Goal: Task Accomplishment & Management: Complete application form

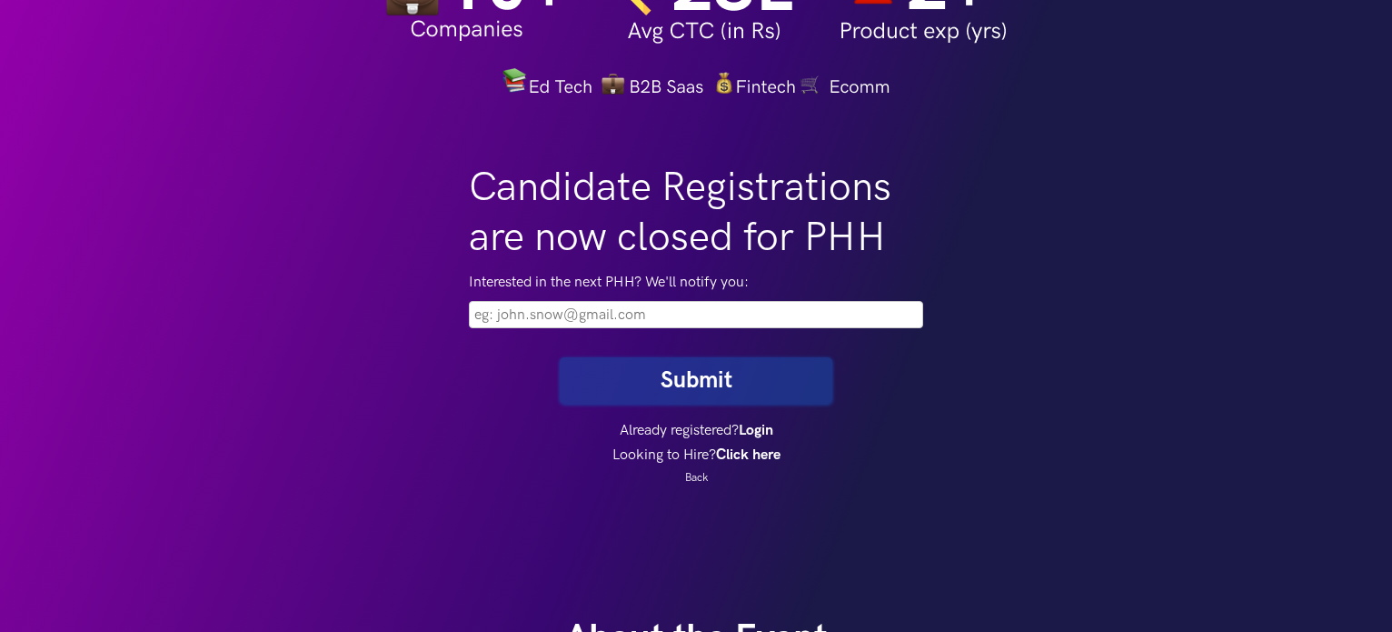
scroll to position [276, 0]
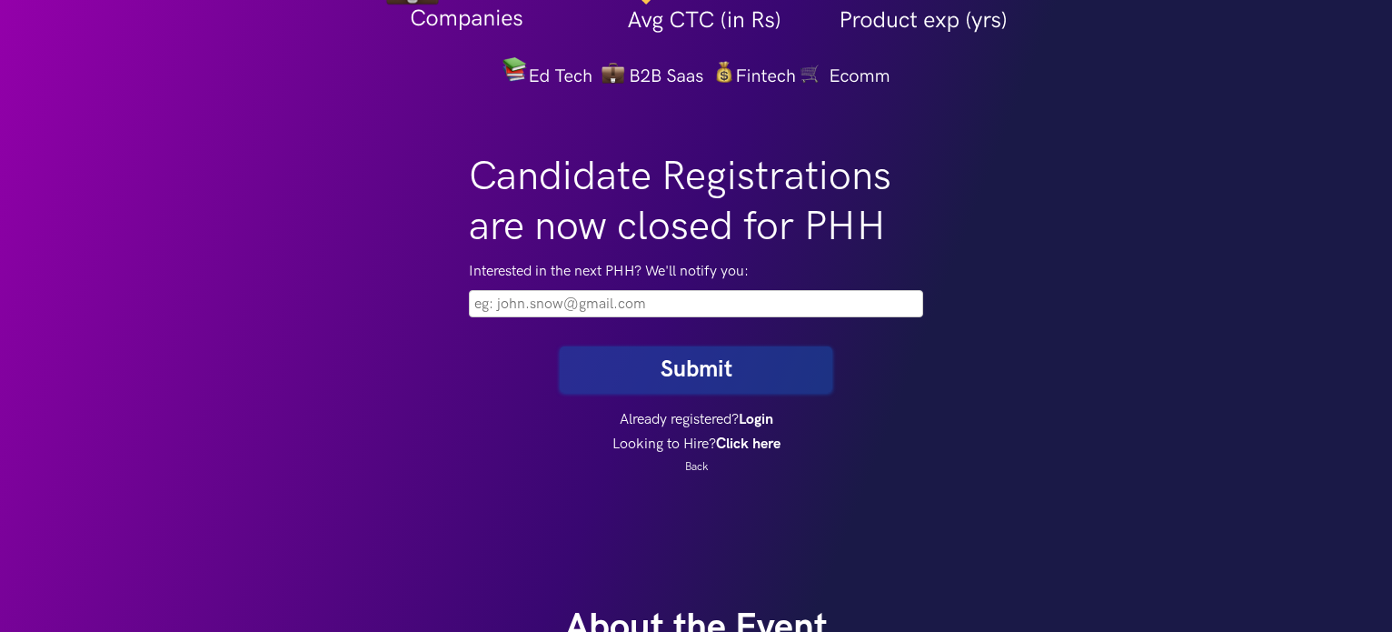
click at [593, 287] on p "Interested in the next PHH? We'll notify you:" at bounding box center [696, 289] width 454 height 56
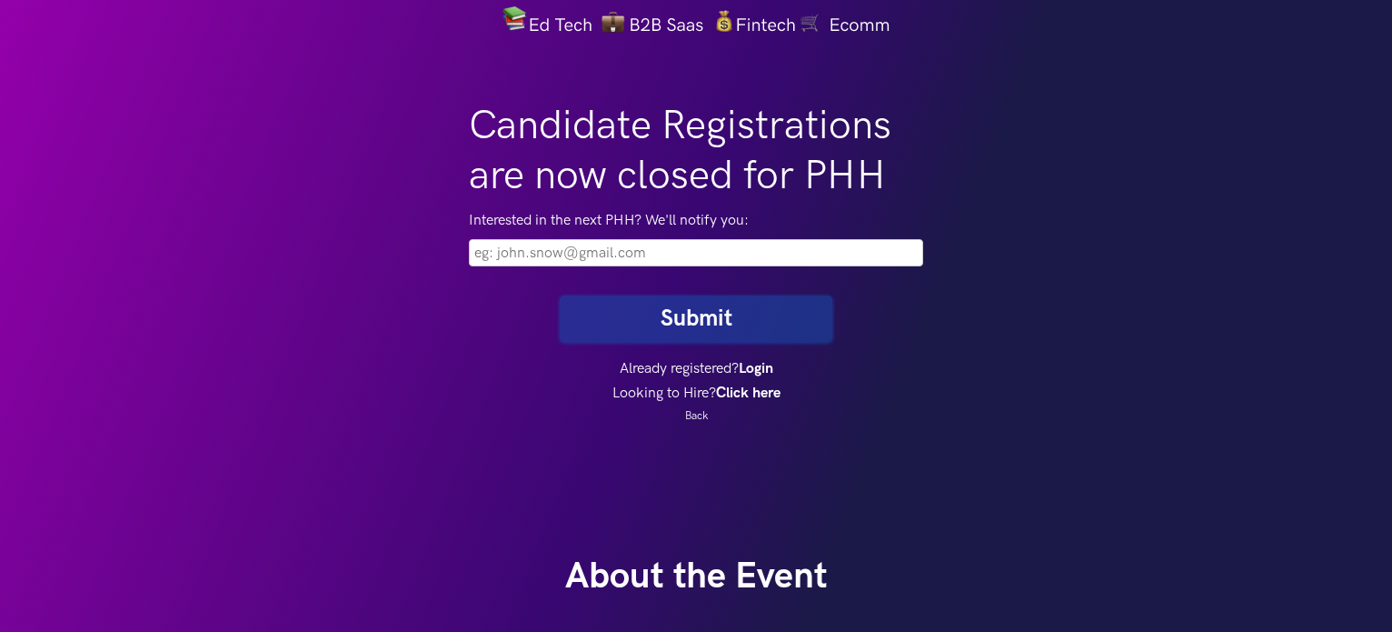
scroll to position [327, 0]
click at [733, 252] on input "email" at bounding box center [696, 252] width 454 height 27
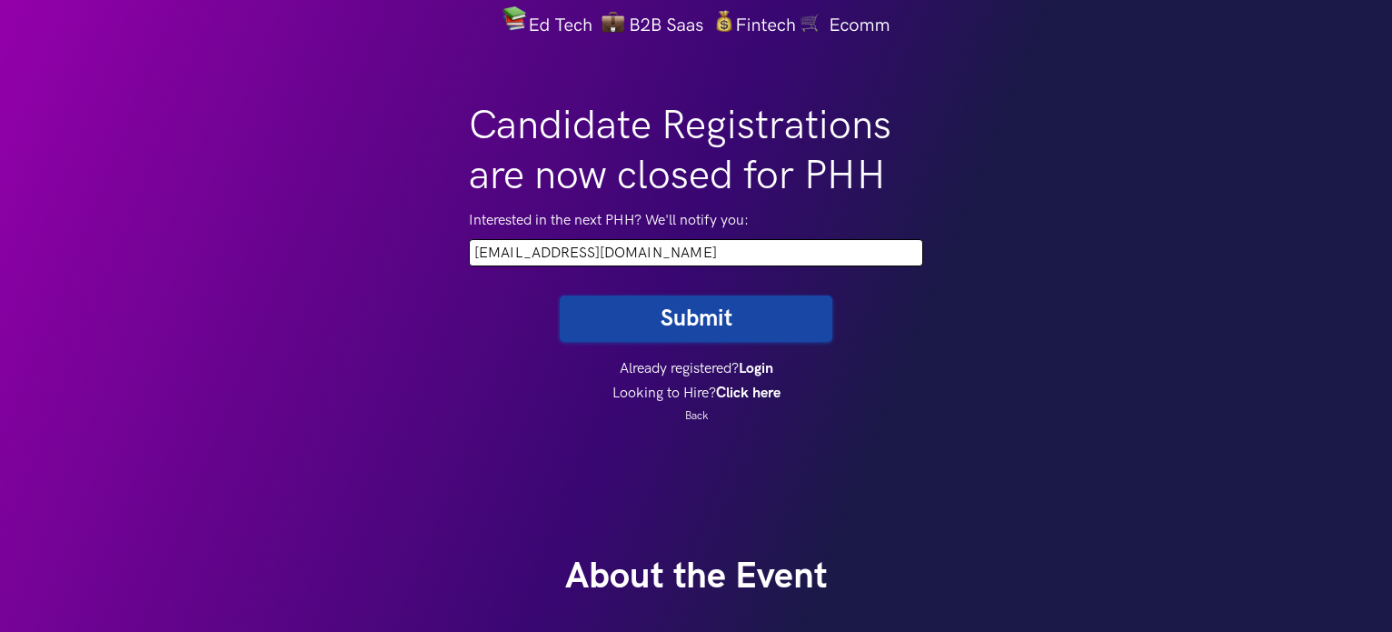
type input "abhishek.mamadapur@gmail.com"
click at [560, 295] on button "Submit" at bounding box center [696, 318] width 273 height 46
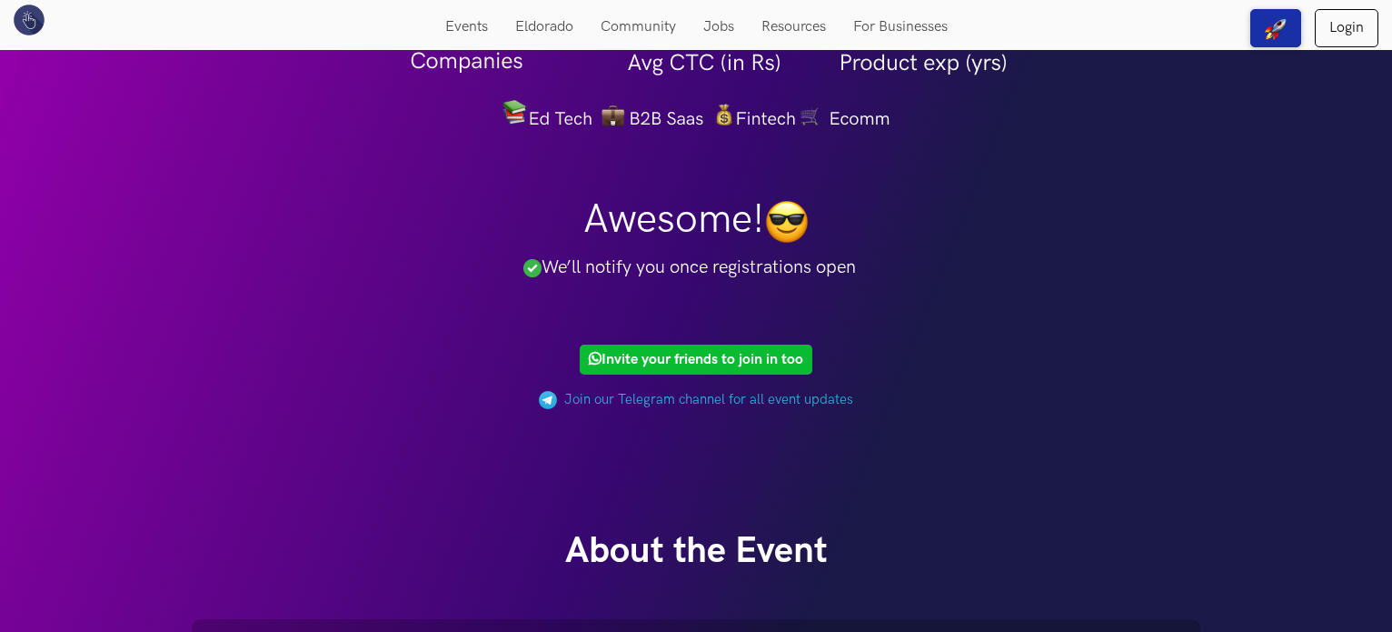
scroll to position [232, 0]
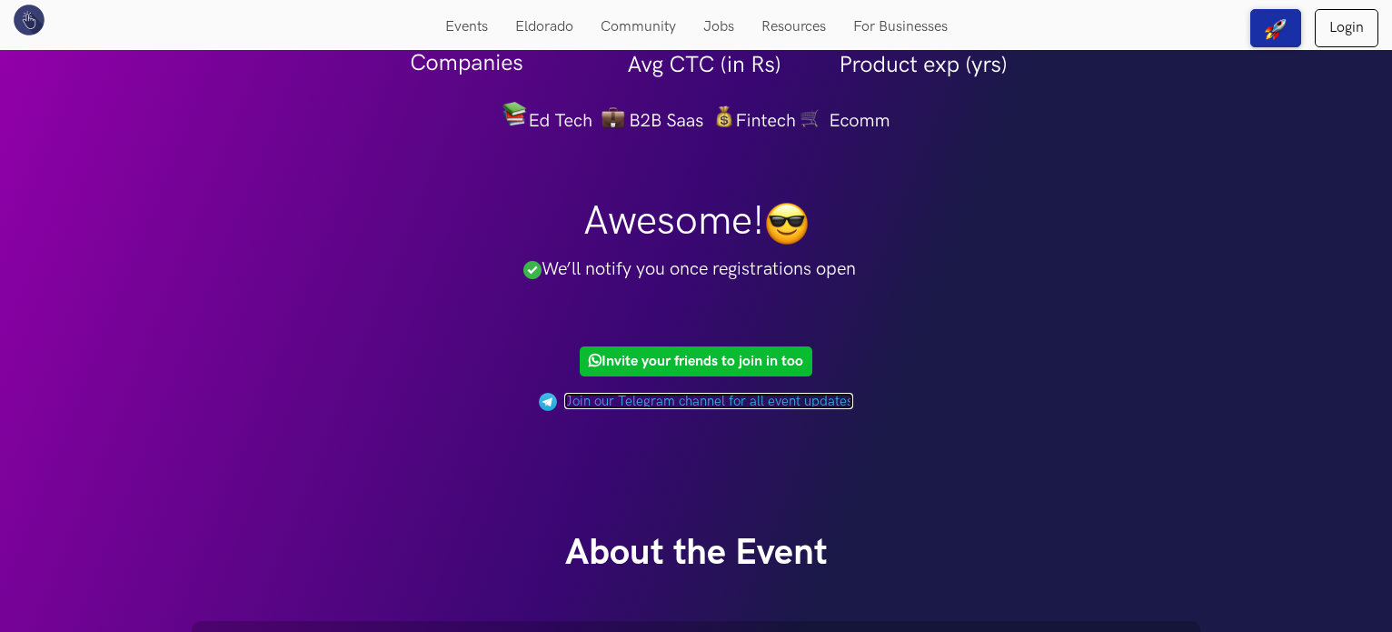
click at [702, 402] on link "Join our Telegram channel for all event updates" at bounding box center [708, 401] width 289 height 16
click at [1365, 25] on link "Login" at bounding box center [1347, 28] width 64 height 38
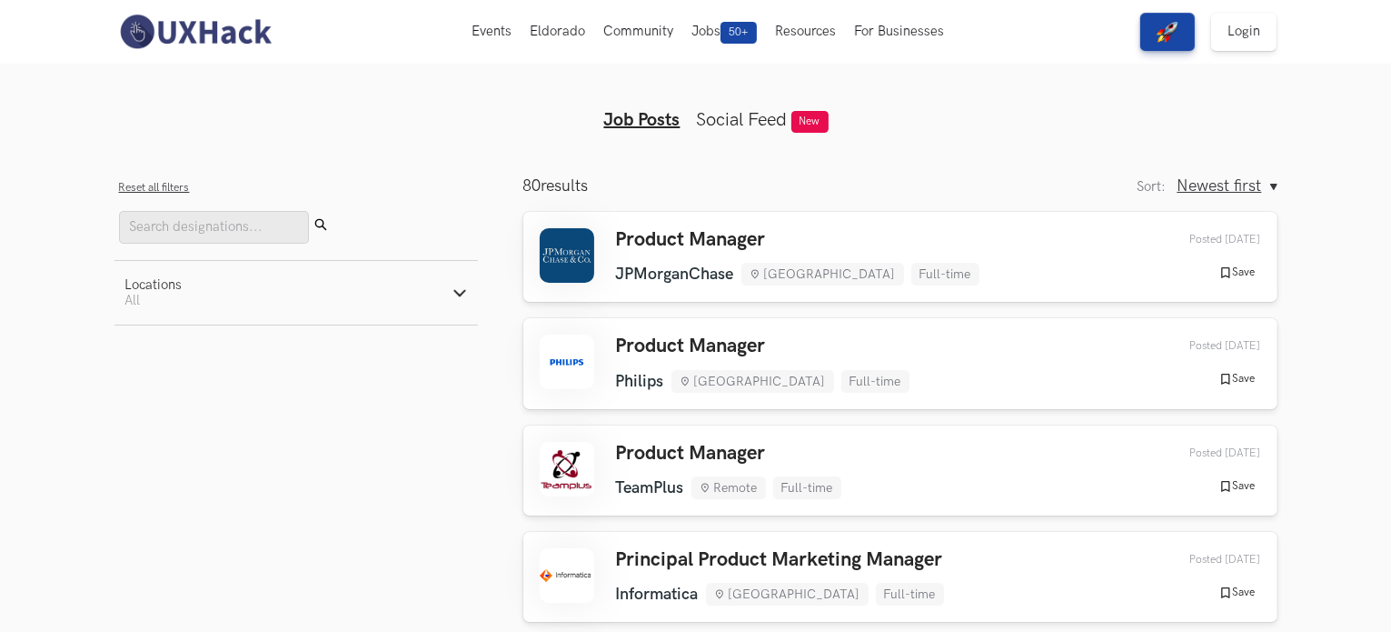
scroll to position [9, 0]
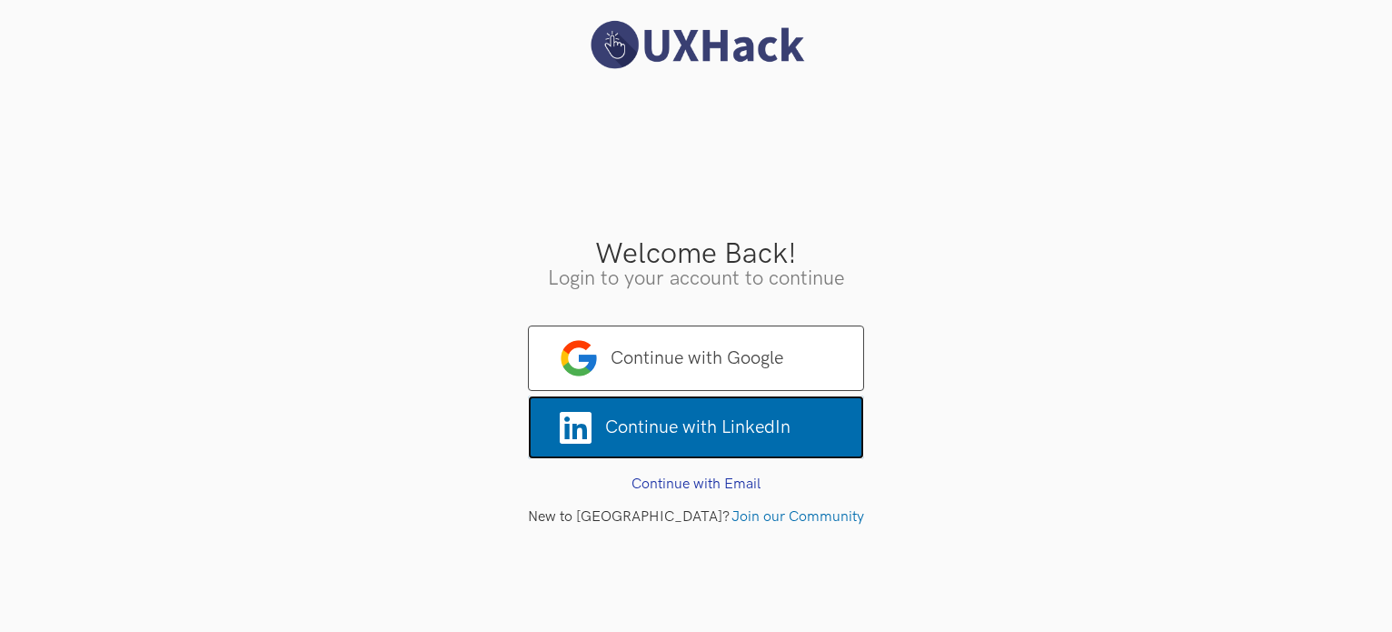
click at [706, 443] on span "Continue with LinkedIn" at bounding box center [696, 427] width 336 height 64
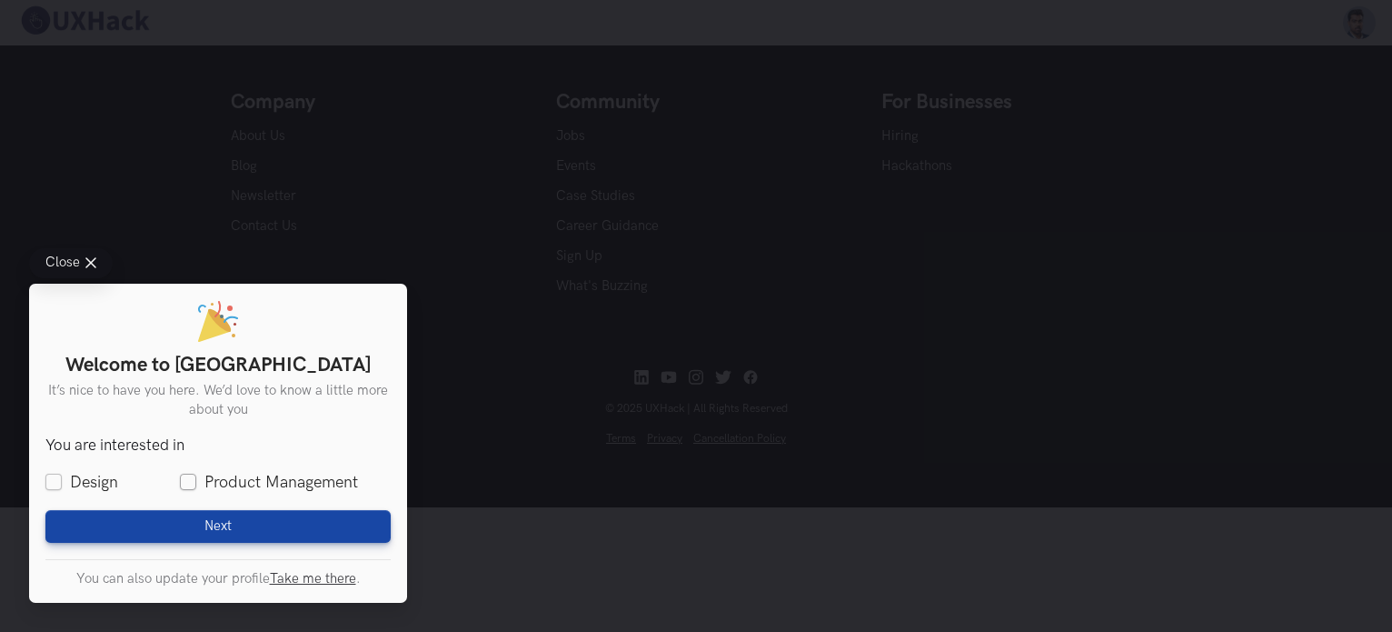
click at [184, 479] on label "Product Management" at bounding box center [269, 482] width 178 height 23
click at [184, 479] on input "Product Management" at bounding box center [188, 482] width 16 height 16
checkbox input "true"
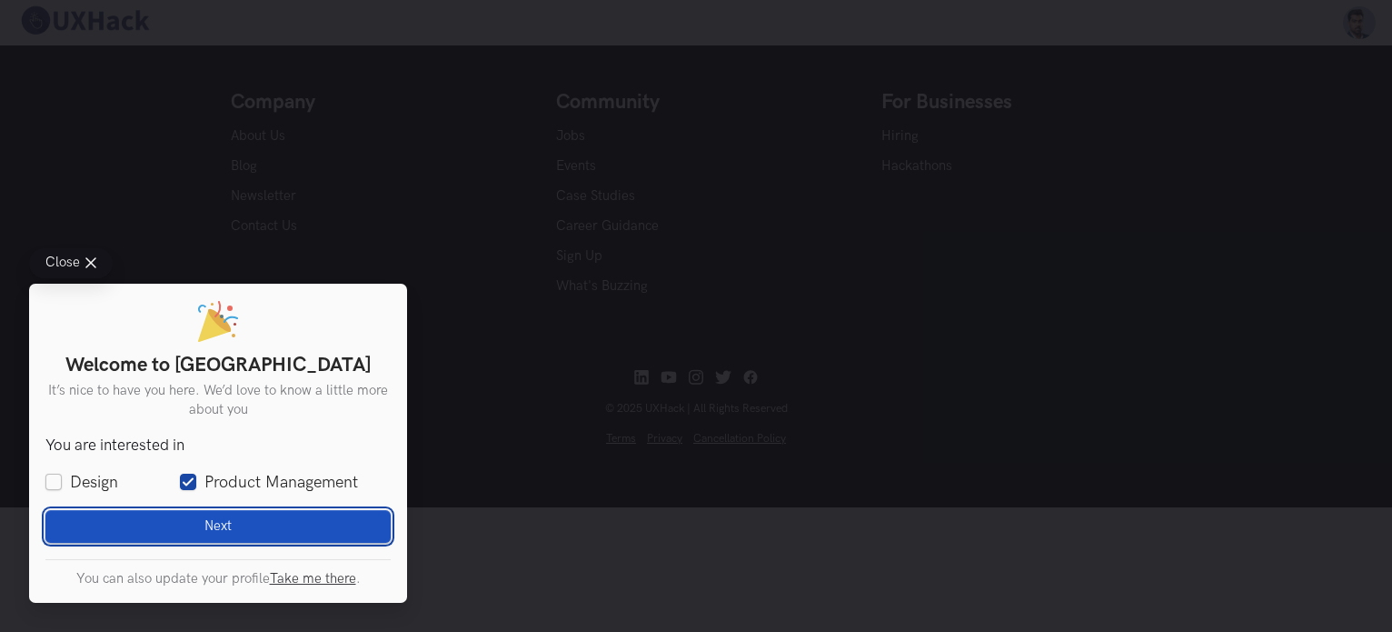
click at [189, 518] on button "Next Loading" at bounding box center [217, 526] width 345 height 33
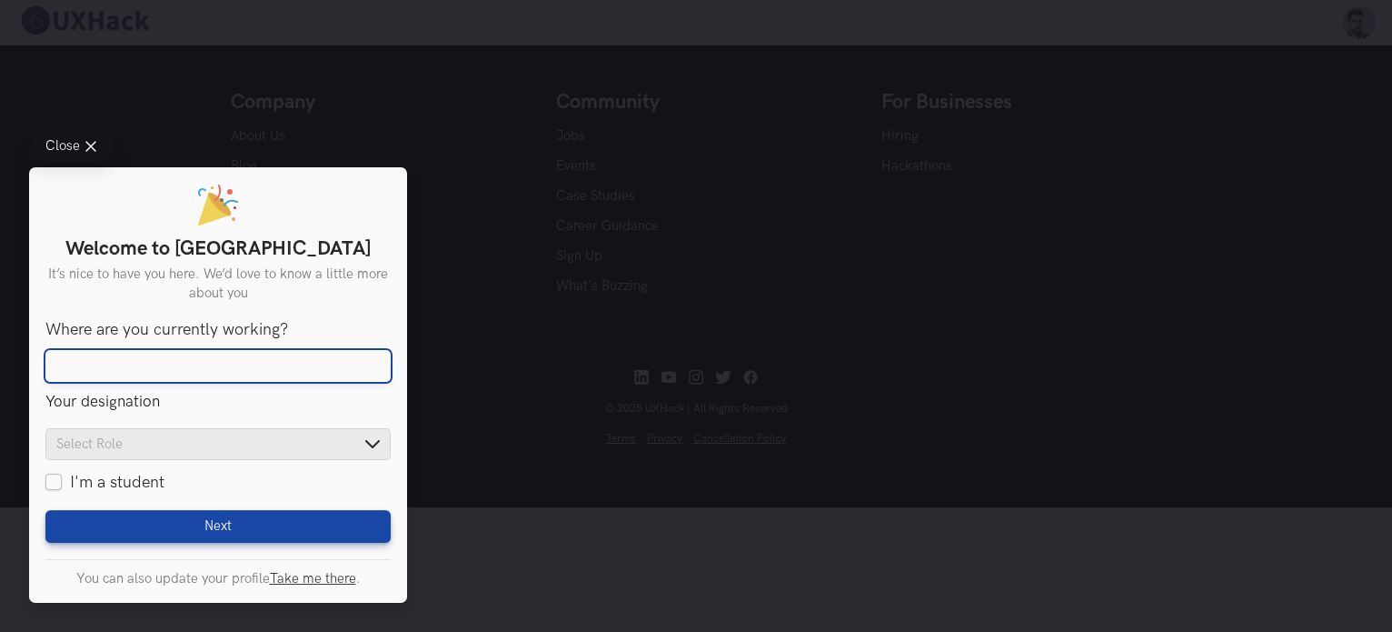
click at [171, 359] on input "Where are you currently working?" at bounding box center [217, 366] width 345 height 33
type input "[PERSON_NAME] Consumer PVT LTD"
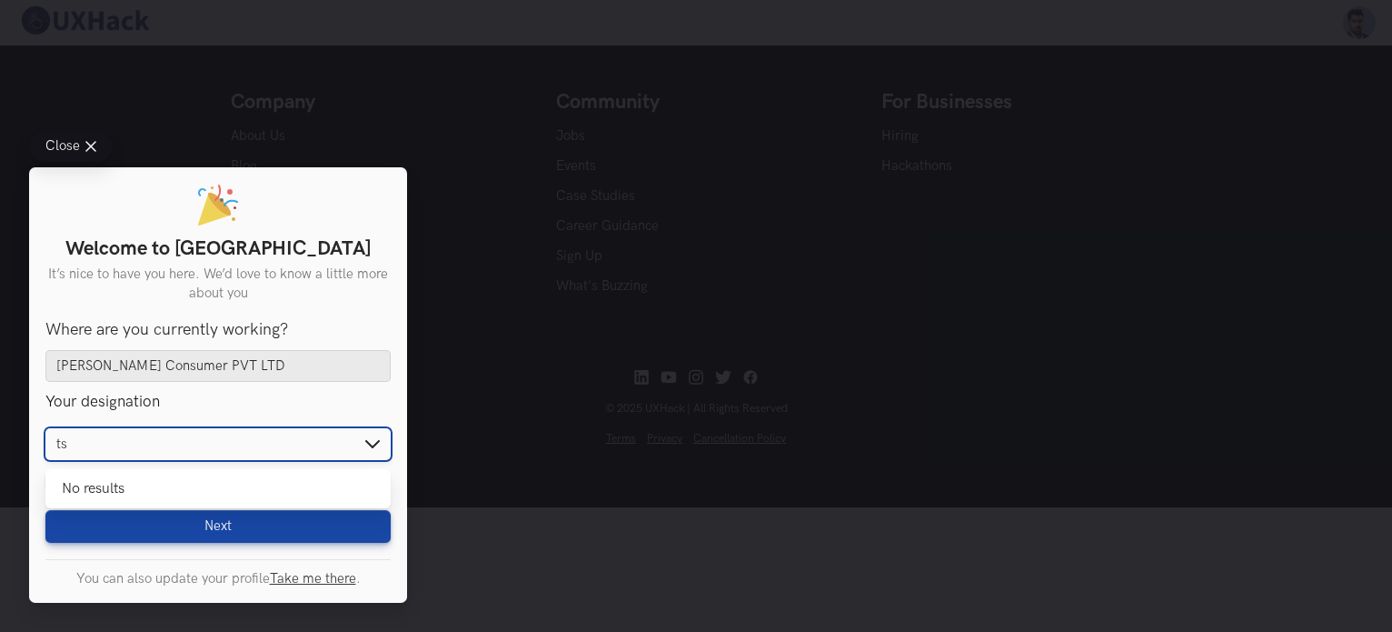
type input "t"
type input "s"
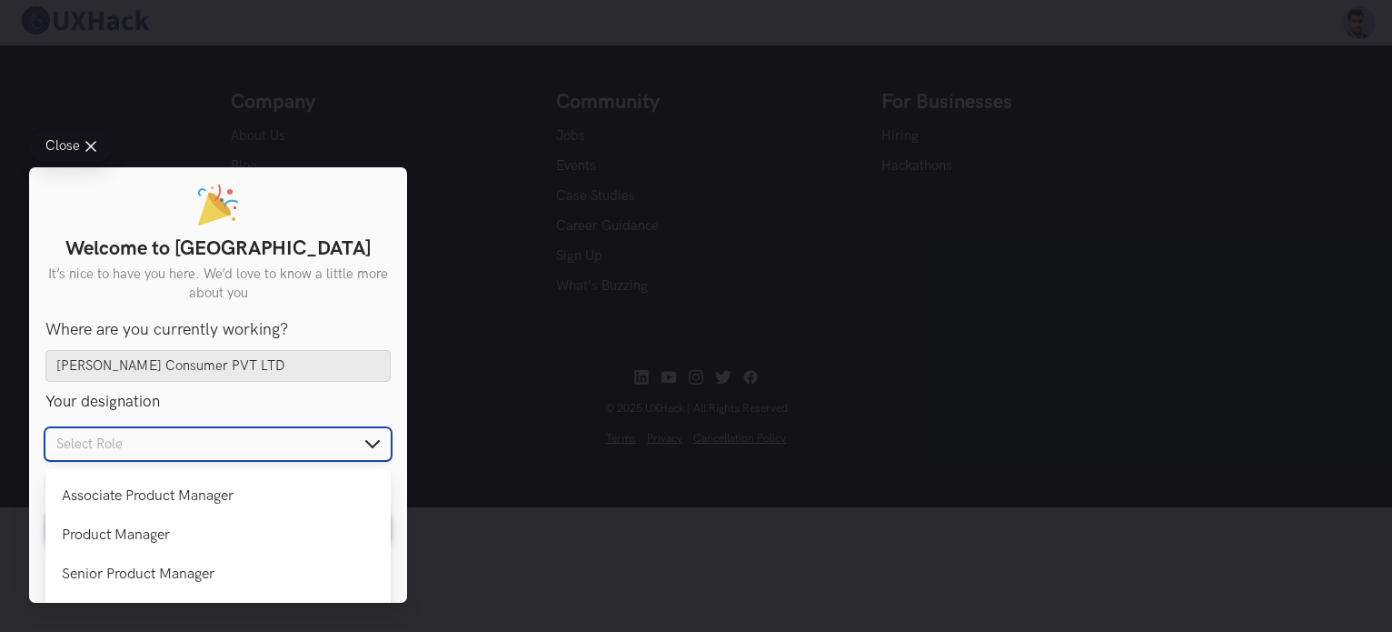
scroll to position [29, 0]
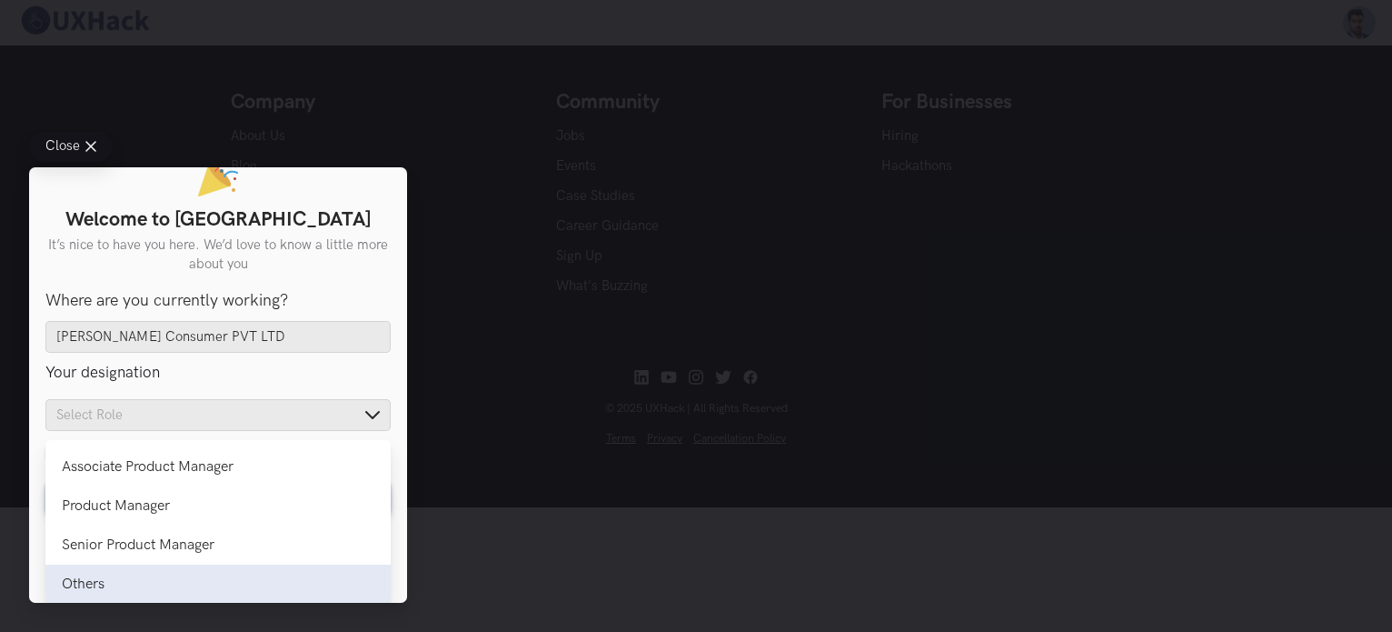
click at [118, 589] on div "Others" at bounding box center [218, 583] width 313 height 17
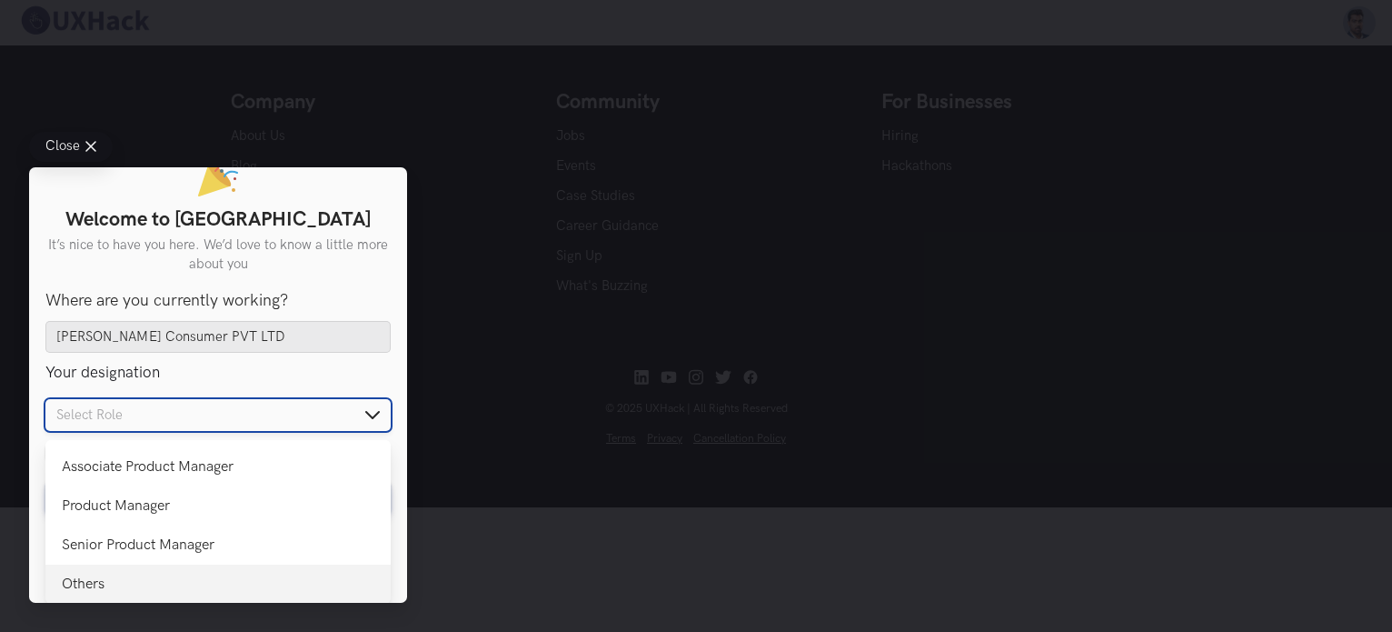
type input "Others"
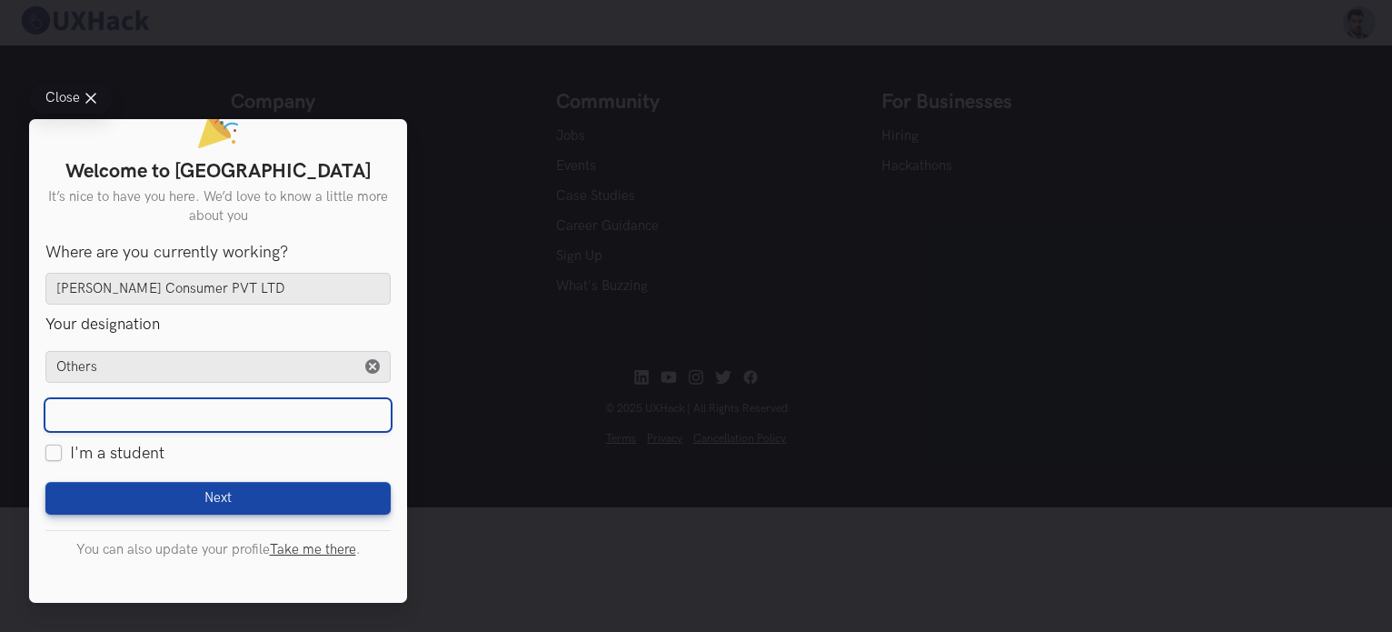
click at [274, 420] on input "text" at bounding box center [217, 414] width 345 height 33
type input "Sales Incharge"
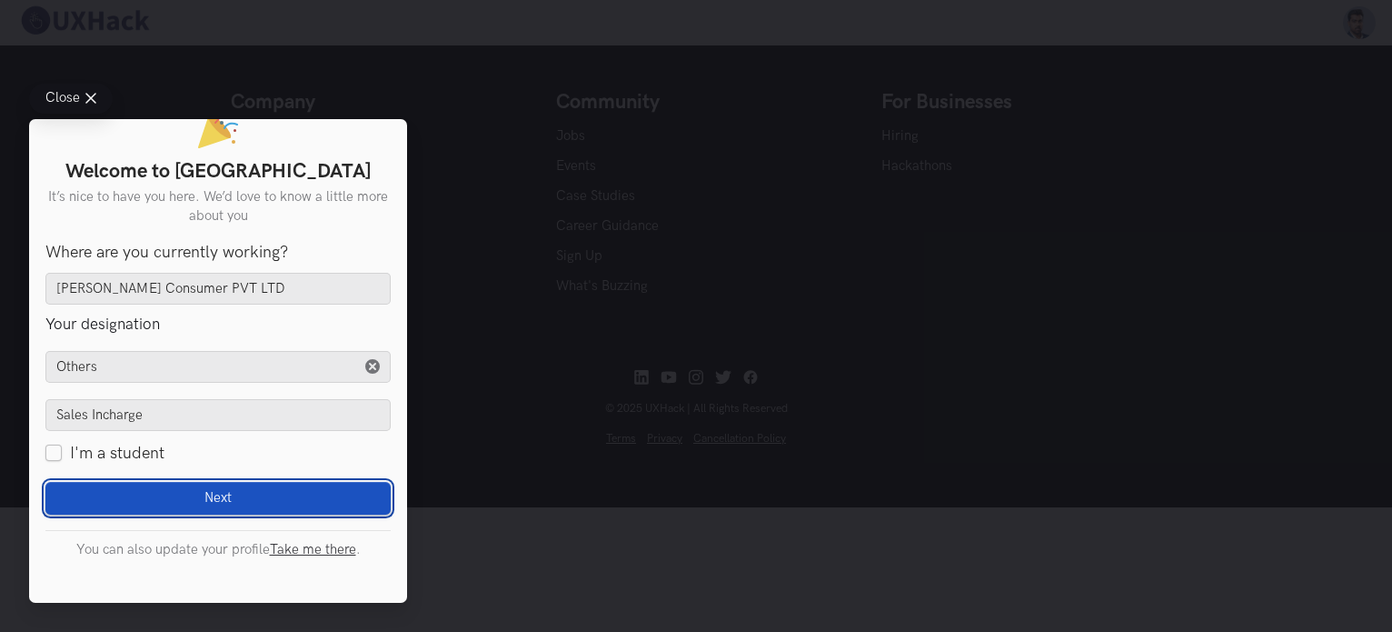
click at [214, 495] on span "Next" at bounding box center [217, 497] width 27 height 16
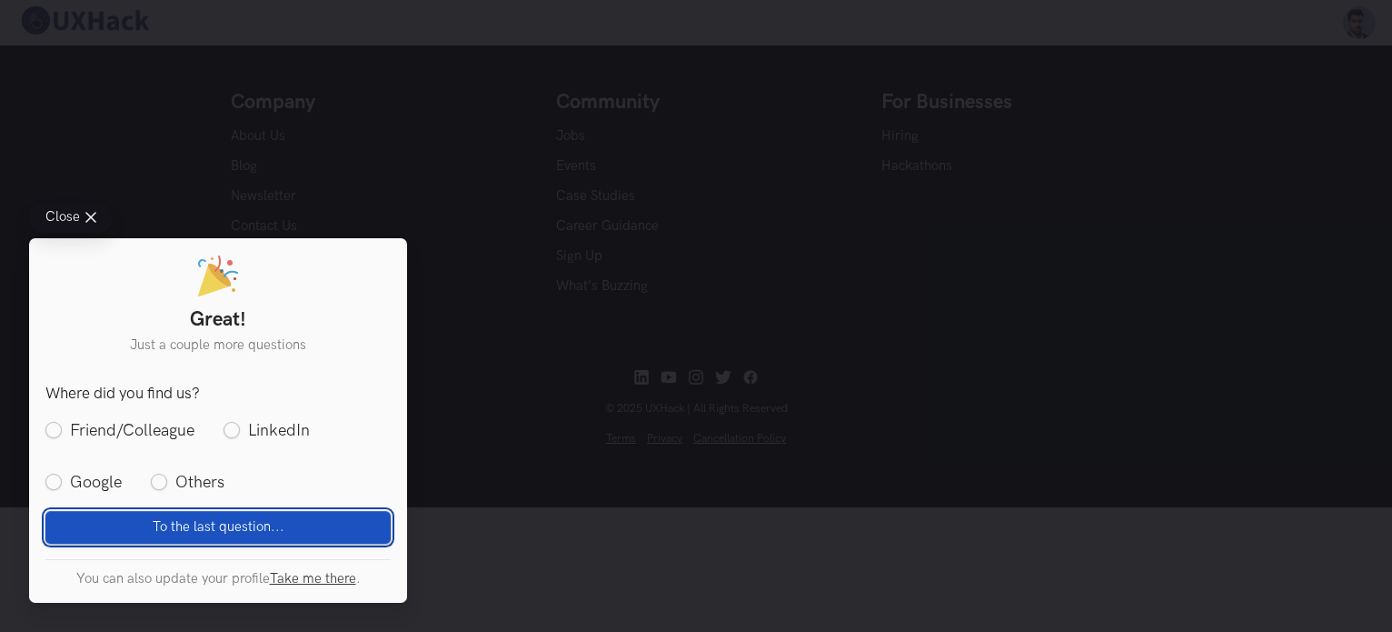
scroll to position [0, 0]
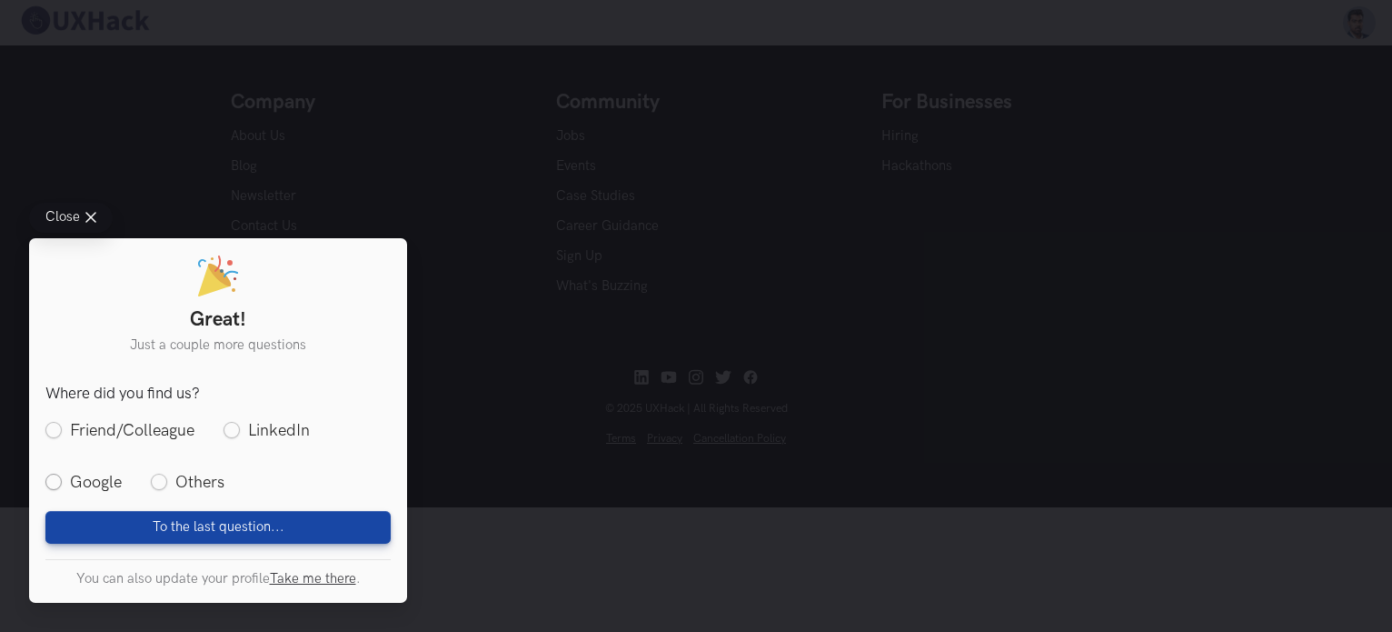
click at [52, 479] on label "Google" at bounding box center [83, 482] width 76 height 23
click at [52, 479] on input "Google" at bounding box center [53, 482] width 16 height 16
radio input "true"
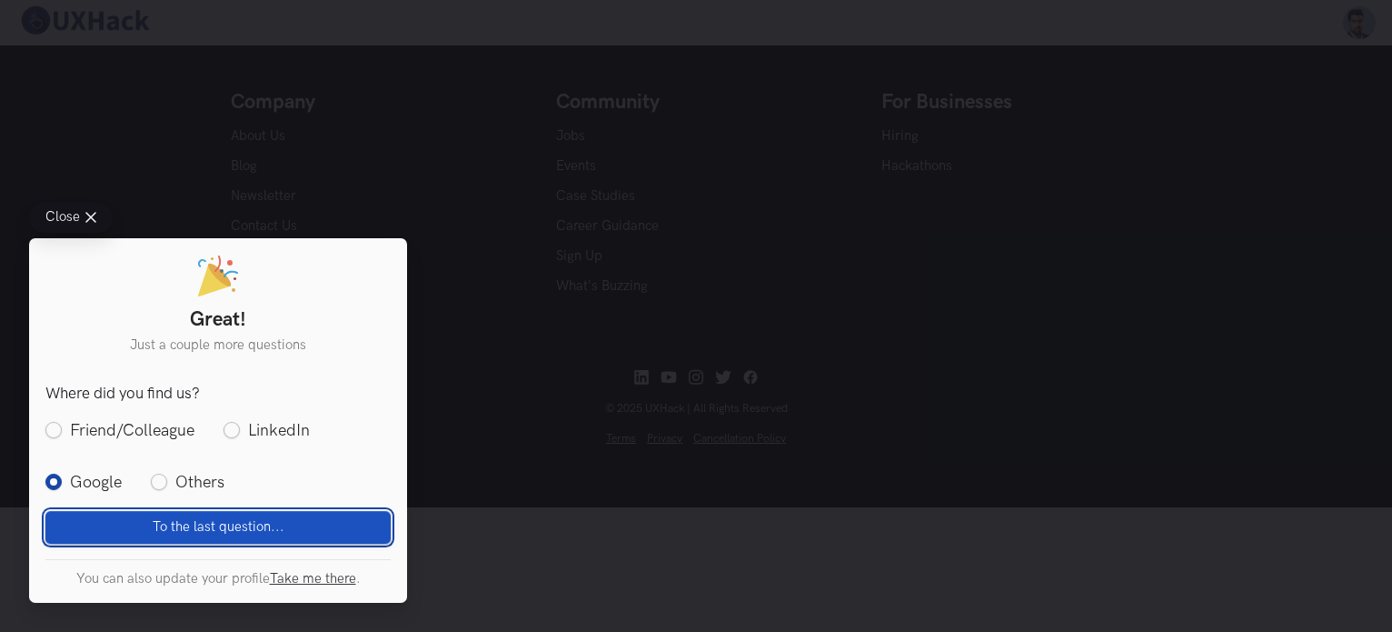
click at [180, 526] on span "To the last question..." at bounding box center [219, 526] width 132 height 16
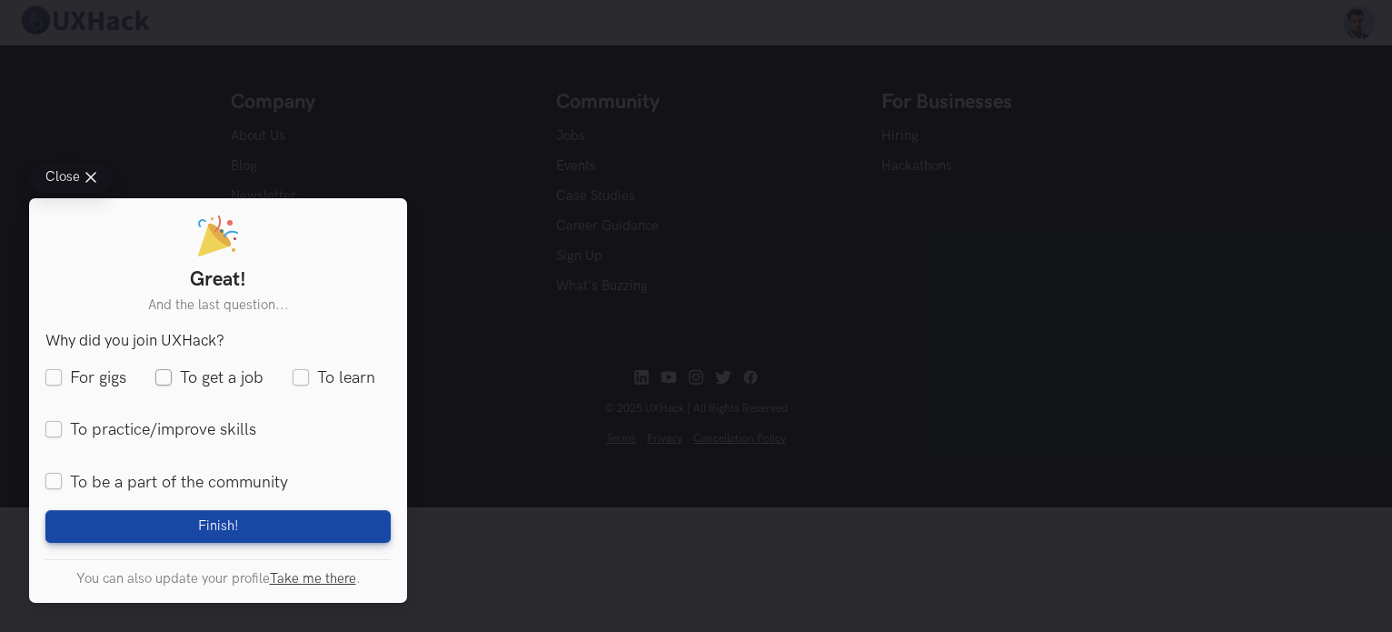
click at [161, 376] on label "To get a job" at bounding box center [209, 378] width 108 height 23
click at [161, 376] on input "To get a job" at bounding box center [163, 378] width 16 height 16
checkbox input "true"
click at [49, 428] on label "To practice/improve skills" at bounding box center [150, 430] width 211 height 23
click at [49, 428] on input "To practice/improve skills" at bounding box center [53, 430] width 16 height 16
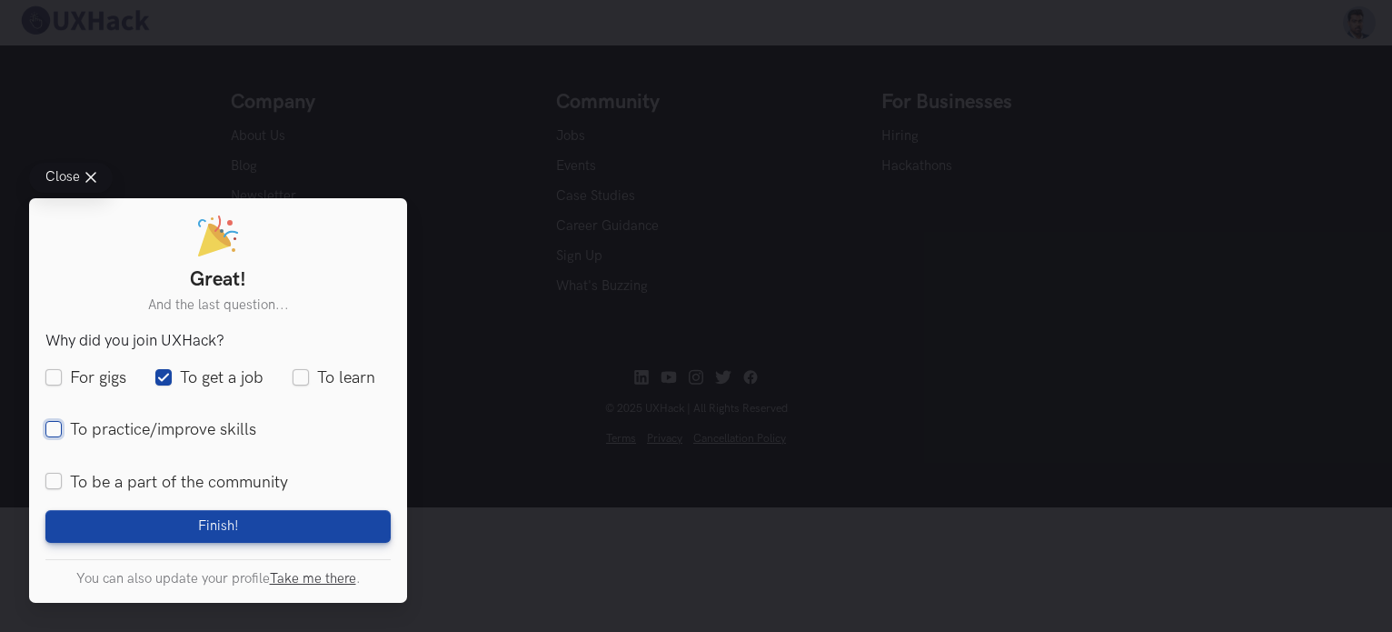
checkbox input "true"
click at [48, 486] on label "To be a part of the community" at bounding box center [166, 482] width 243 height 23
click at [48, 486] on input "To be a part of the community" at bounding box center [53, 482] width 16 height 16
checkbox input "true"
click at [308, 377] on label "To learn" at bounding box center [334, 378] width 83 height 23
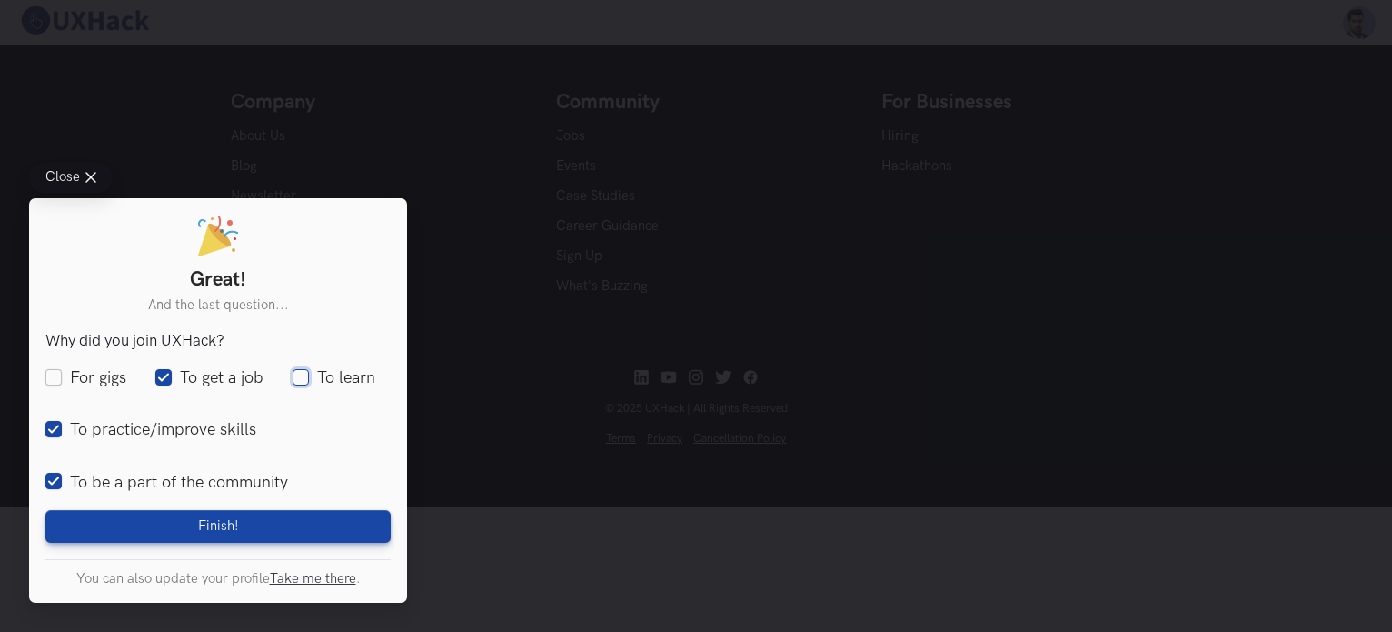
click at [308, 377] on input "To learn" at bounding box center [301, 378] width 16 height 16
checkbox input "true"
click at [55, 372] on label "For gigs" at bounding box center [85, 378] width 81 height 23
click at [55, 372] on input "For gigs" at bounding box center [53, 378] width 16 height 16
checkbox input "true"
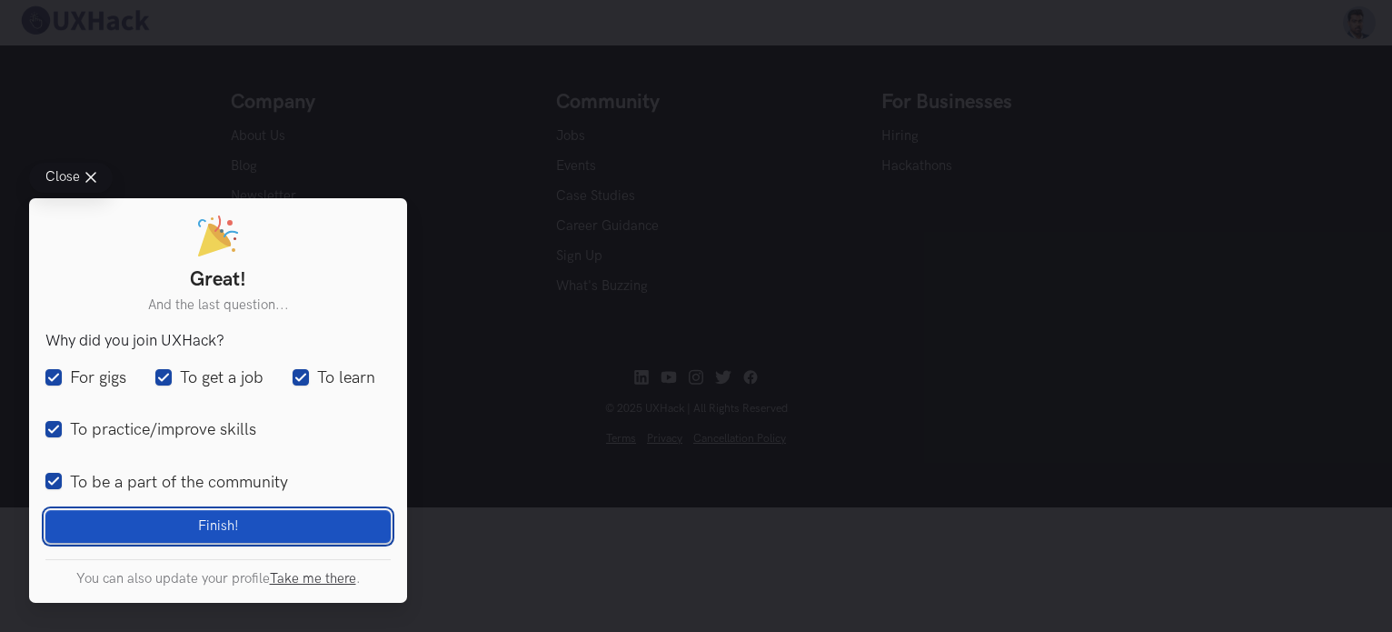
click at [240, 523] on button "Finish! Loading" at bounding box center [217, 526] width 345 height 33
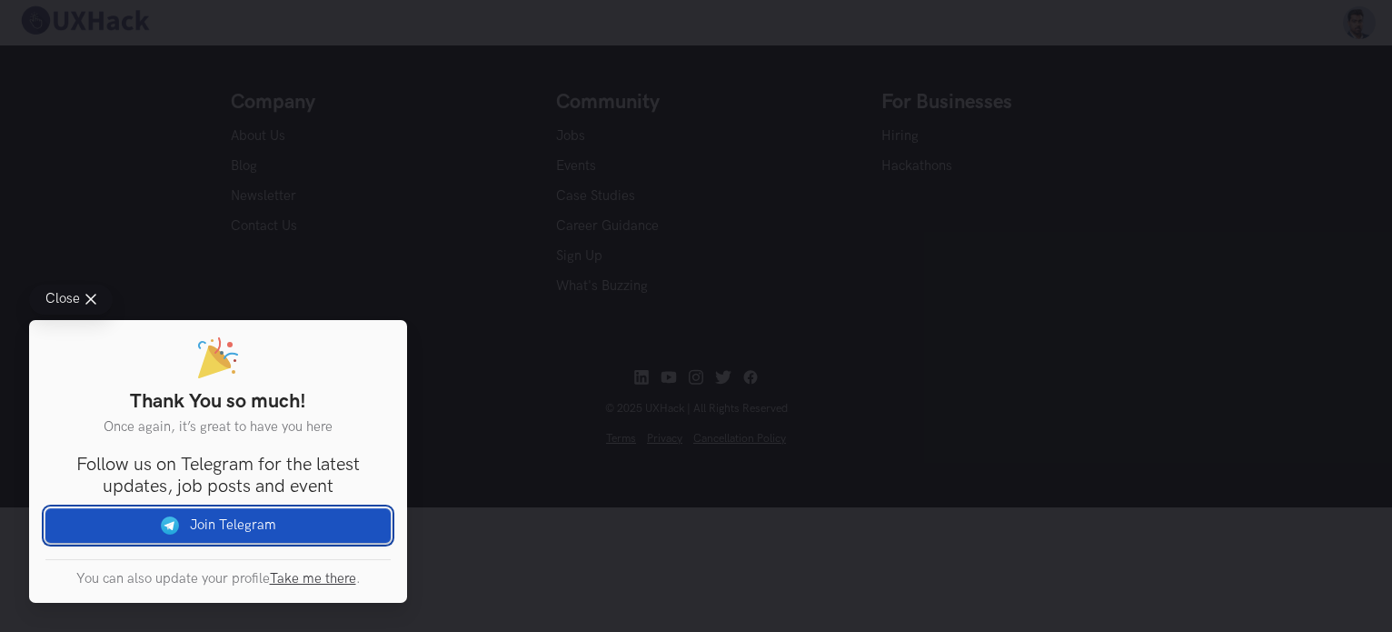
click at [169, 522] on img at bounding box center [175, 525] width 29 height 18
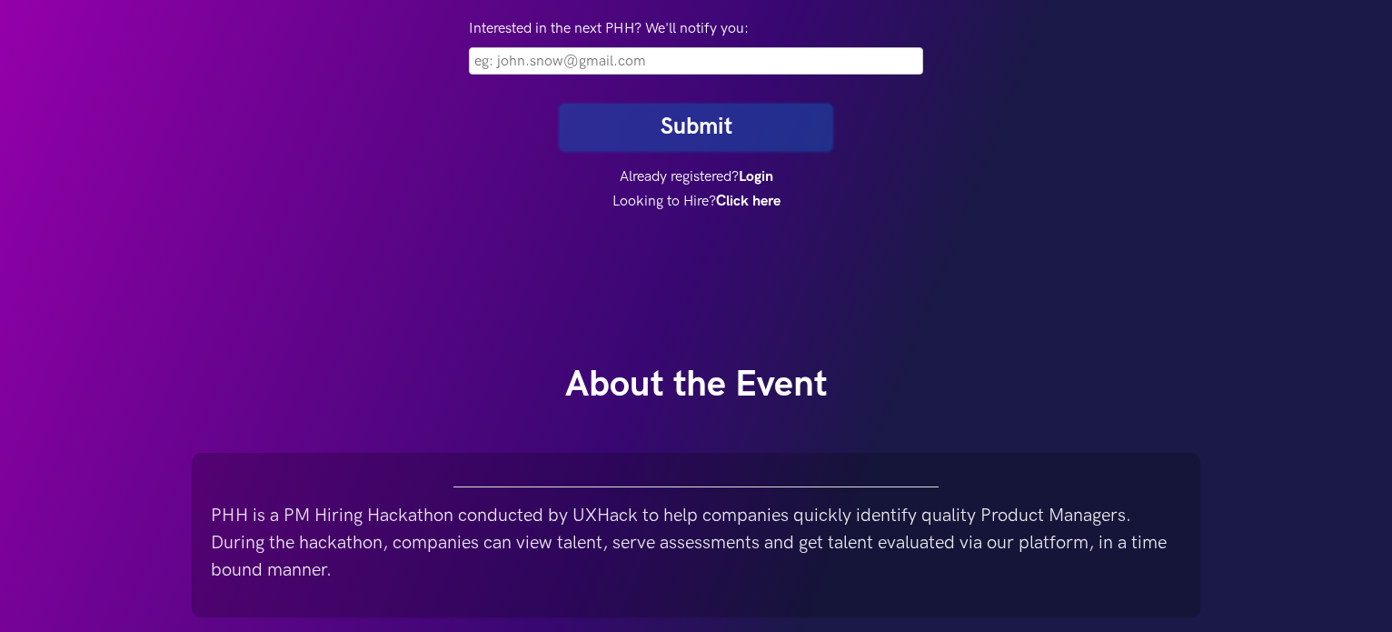
scroll to position [520, 0]
click at [1267, 222] on div "Candidate Registrations are now closed for PHH Interested in the next PHH? We'l…" at bounding box center [696, 98] width 1392 height 1236
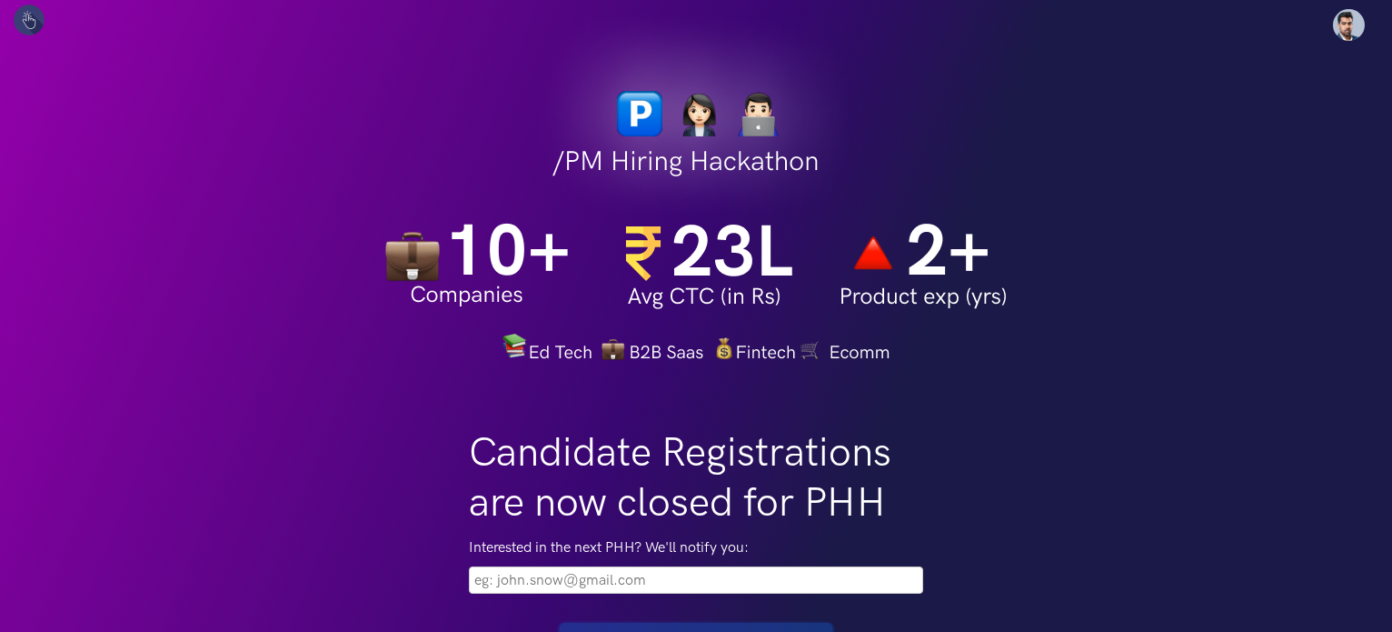
scroll to position [0, 0]
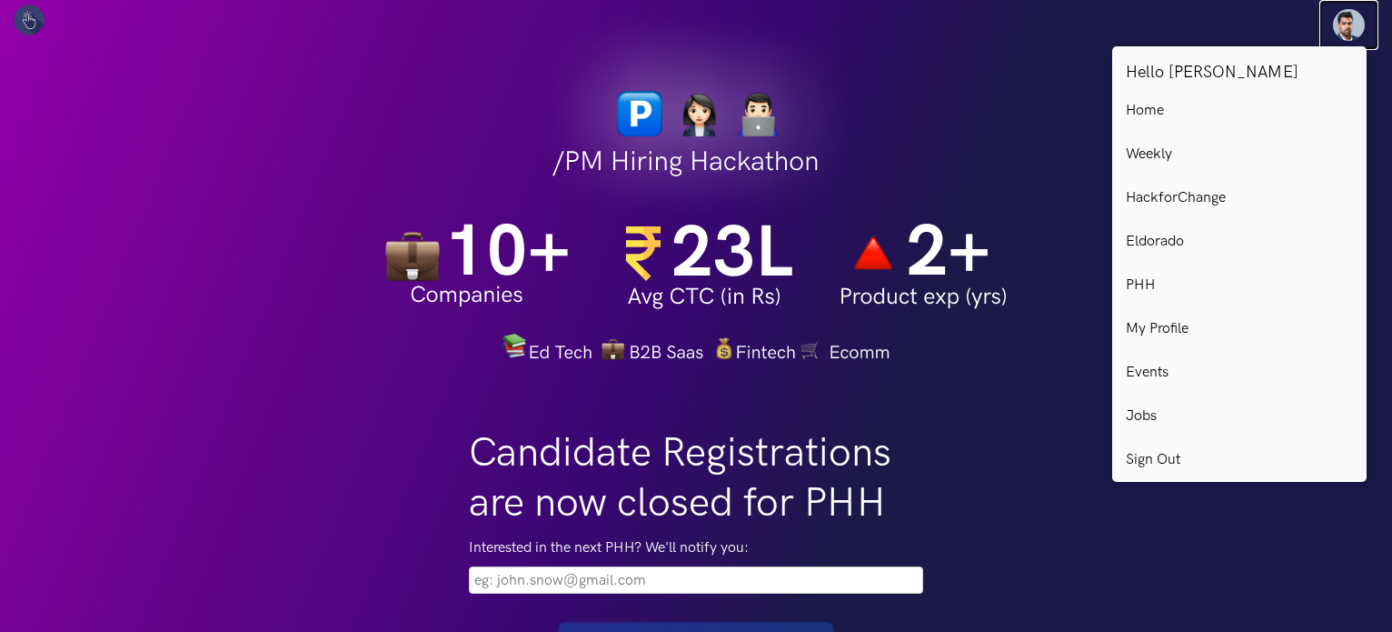
click at [1339, 22] on img at bounding box center [1349, 25] width 32 height 32
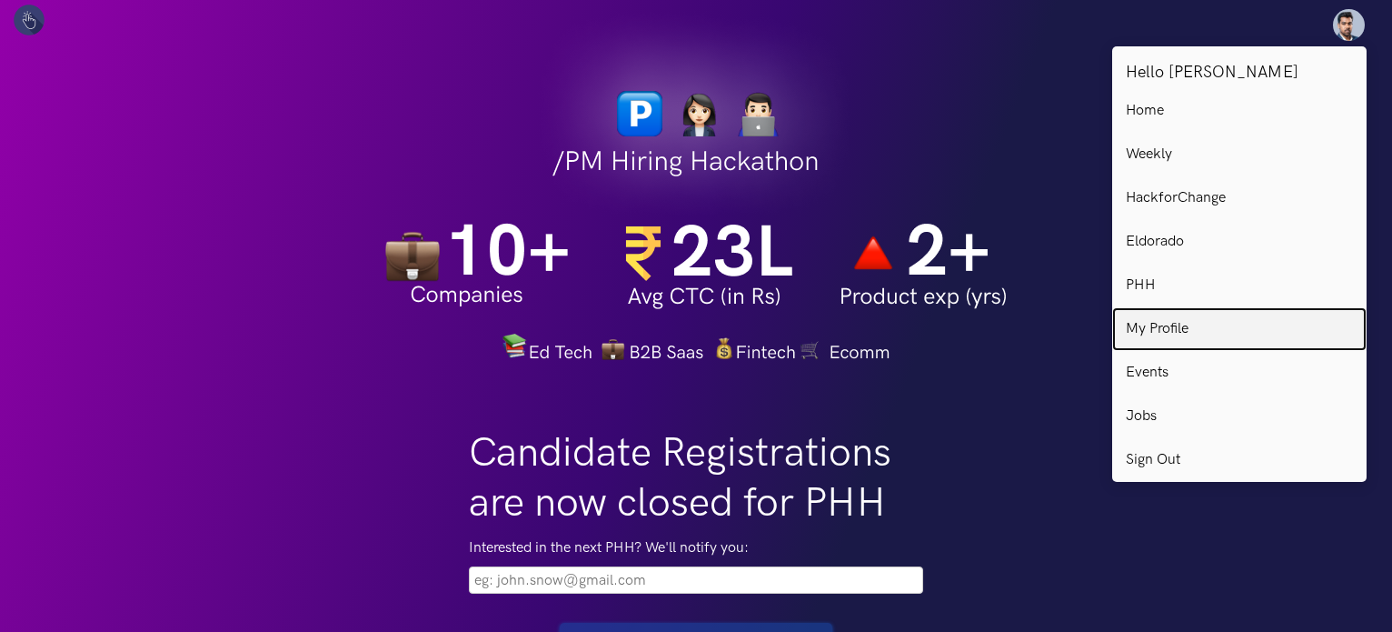
click at [1176, 323] on p "My Profile" at bounding box center [1157, 329] width 63 height 16
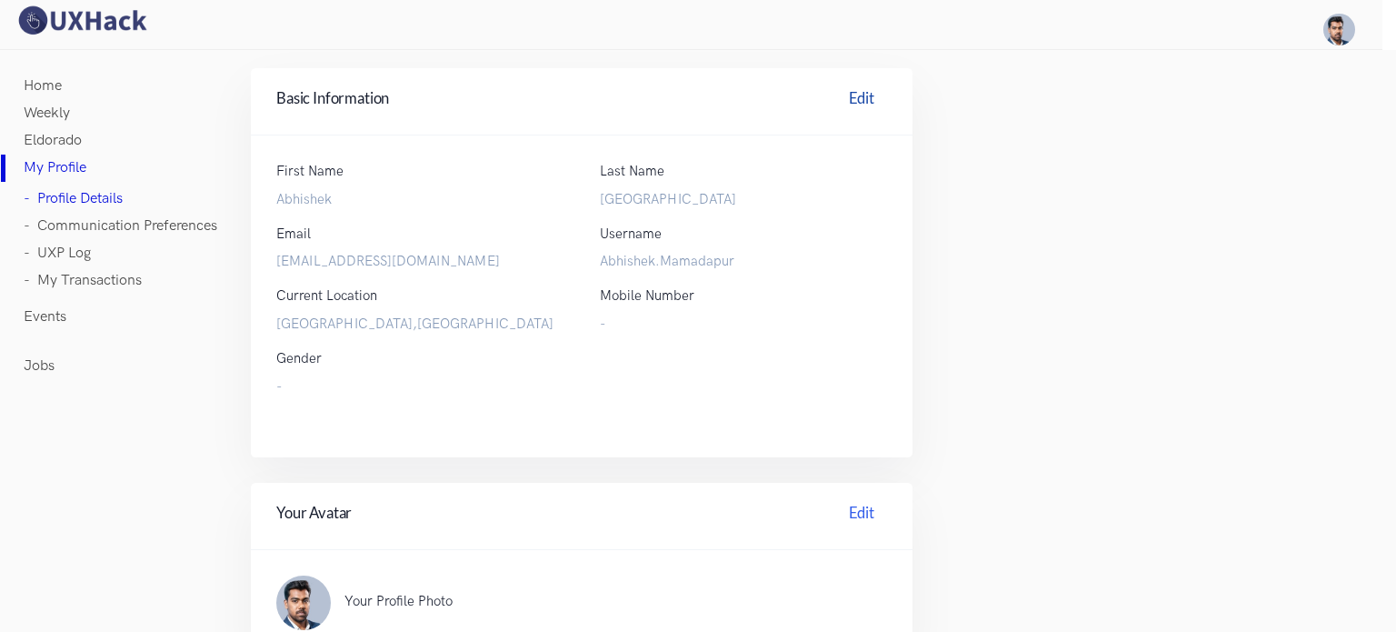
click at [854, 97] on link "Edit" at bounding box center [861, 101] width 51 height 28
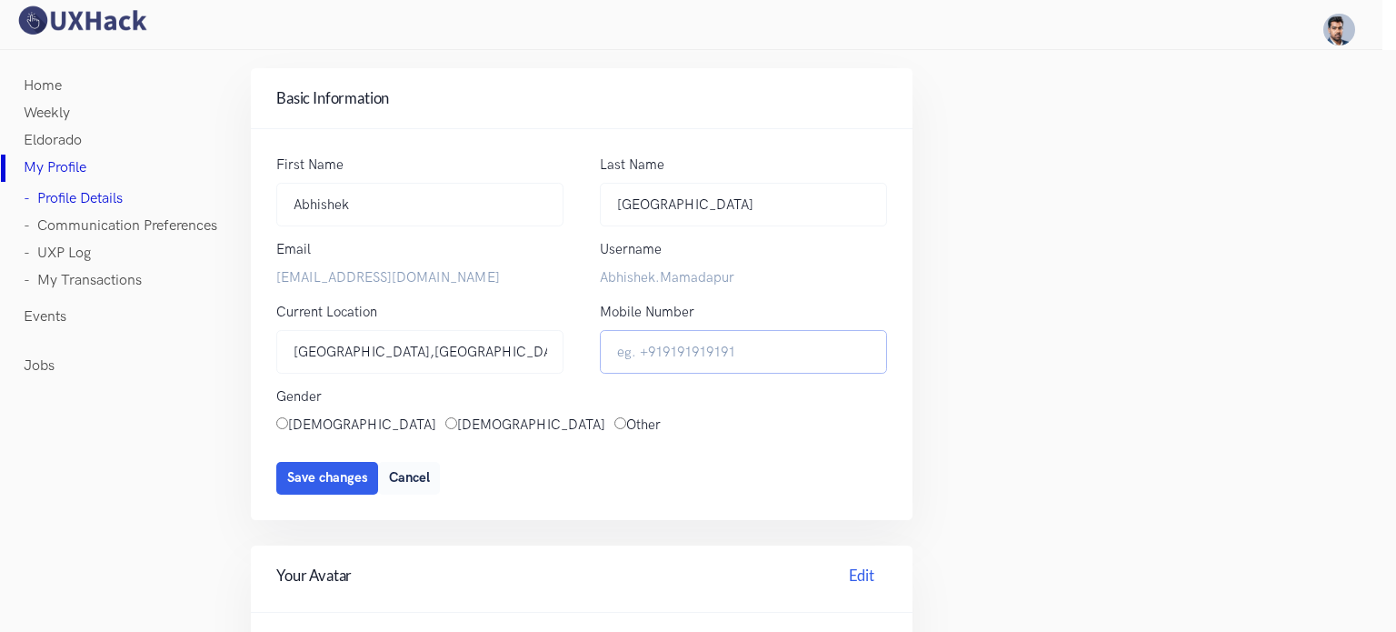
click at [734, 344] on input "Mobile Number" at bounding box center [743, 352] width 287 height 45
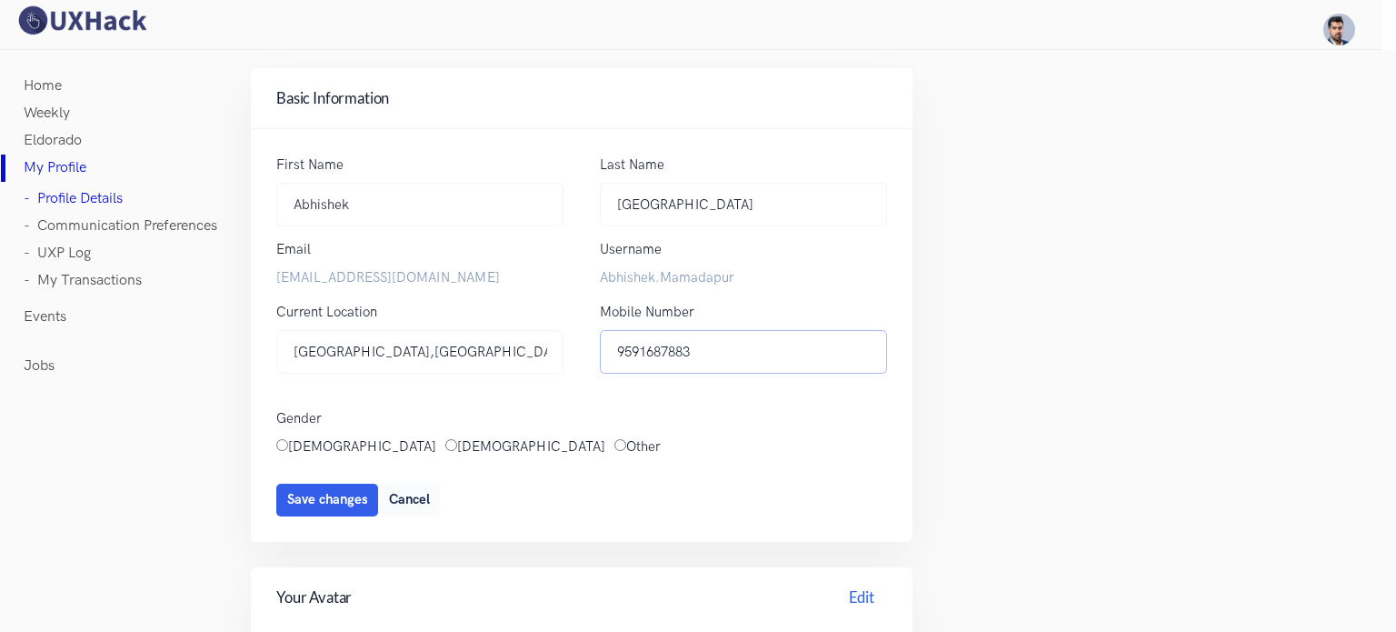
type input "9591687883"
click at [445, 439] on input "[DEMOGRAPHIC_DATA]" at bounding box center [451, 445] width 12 height 12
radio input "true"
type button "Cancel"
click at [276, 483] on button "Save changes" at bounding box center [327, 499] width 102 height 33
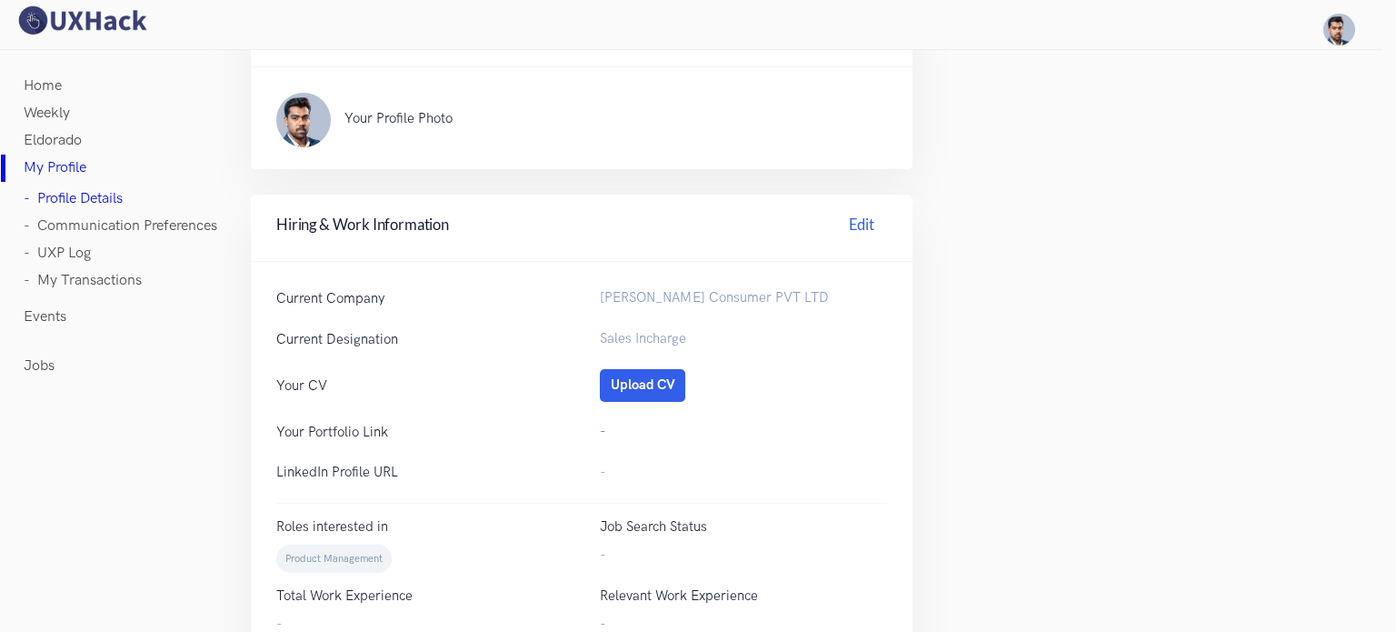
scroll to position [555, 0]
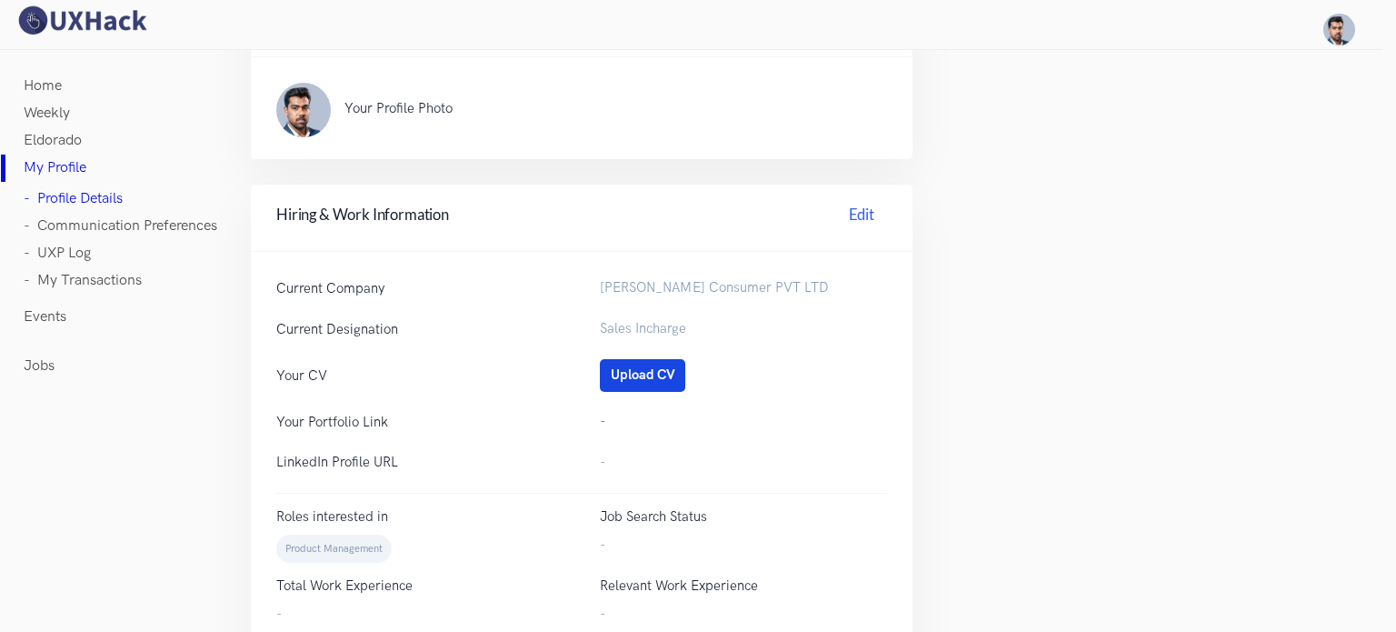
click at [648, 370] on button "Upload CV" at bounding box center [642, 375] width 85 height 33
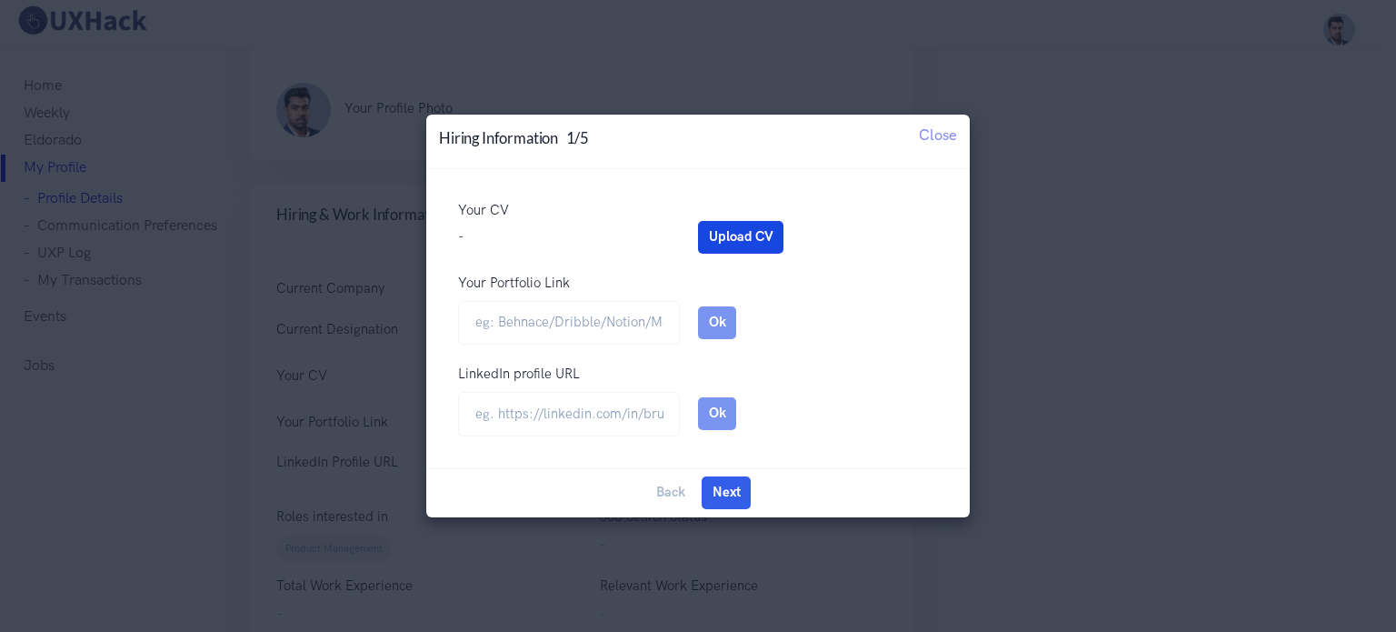
click at [750, 236] on button "Upload CV" at bounding box center [740, 237] width 85 height 33
click at [549, 406] on input "url" at bounding box center [569, 414] width 222 height 45
paste input "[URL][DOMAIN_NAME]"
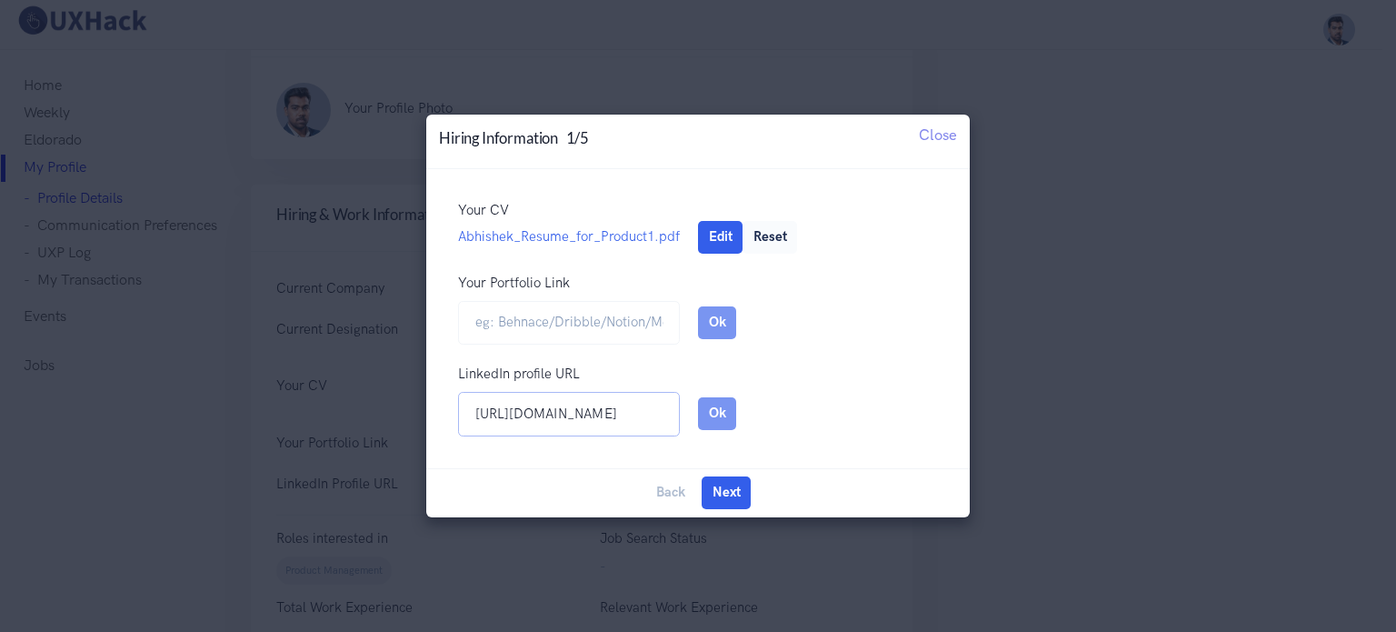
scroll to position [0, 123]
type input "[URL][DOMAIN_NAME]"
click at [733, 414] on button "Ok" at bounding box center [717, 413] width 38 height 33
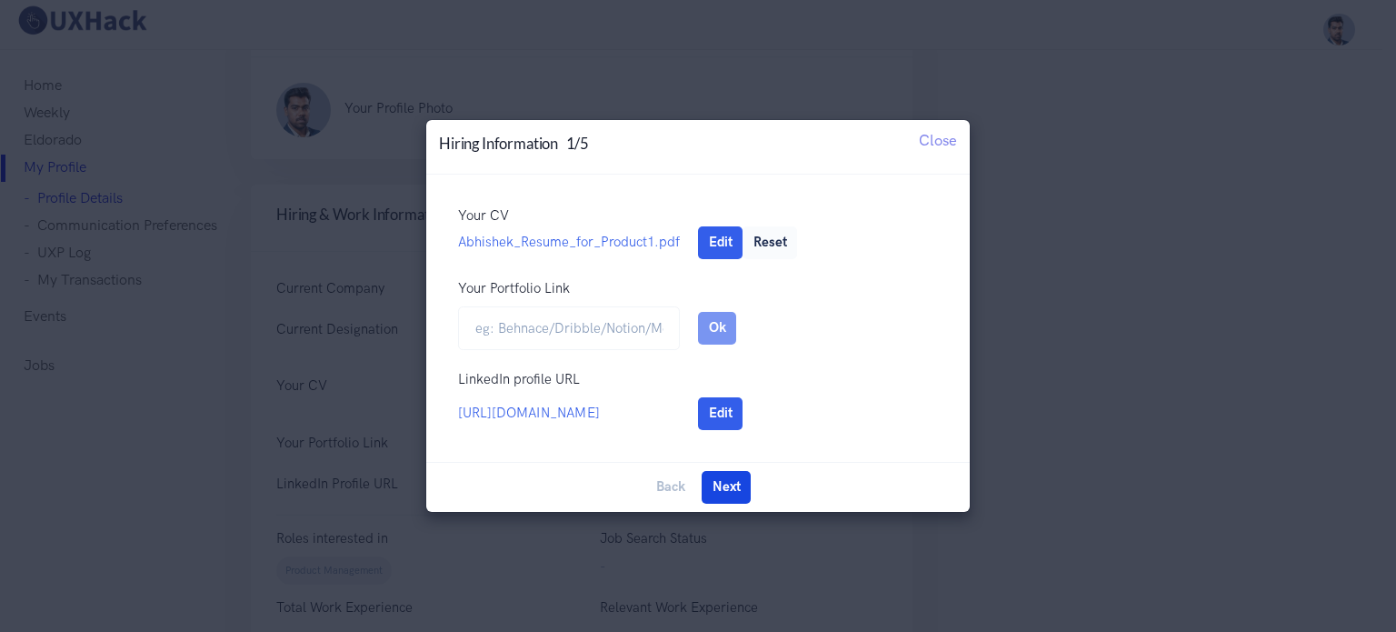
click at [737, 492] on button "Next" at bounding box center [725, 487] width 49 height 33
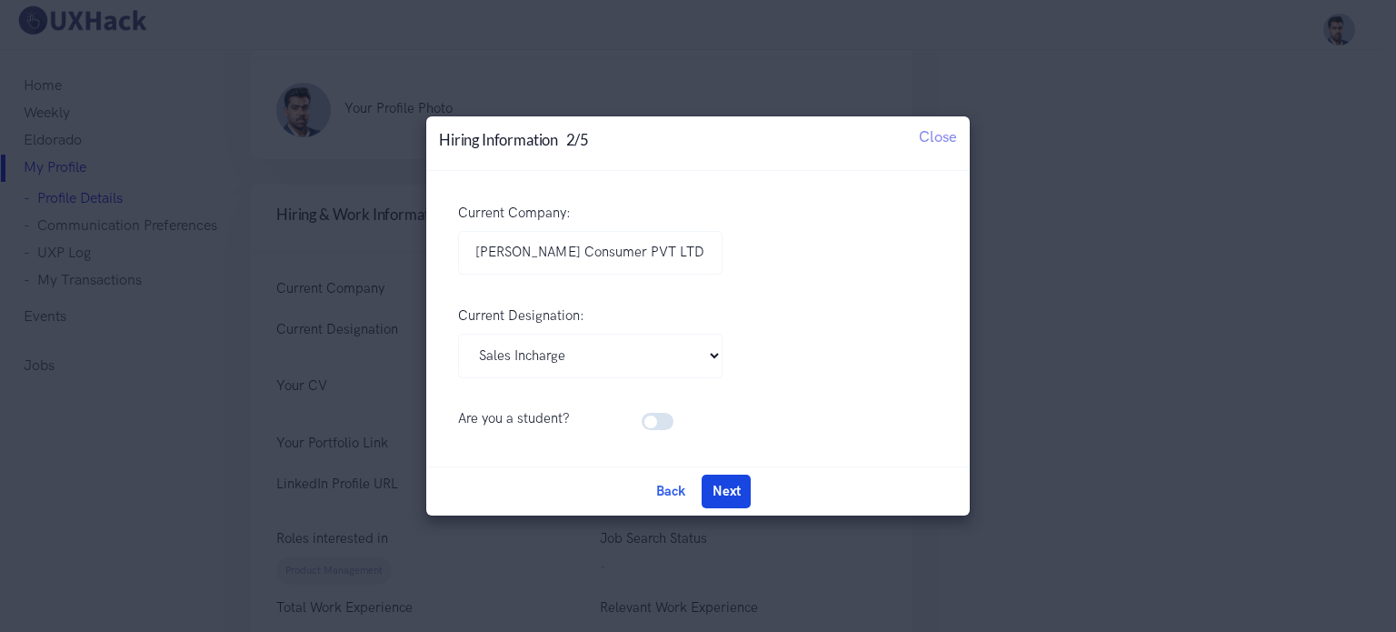
click at [723, 492] on button "Next" at bounding box center [725, 490] width 49 height 33
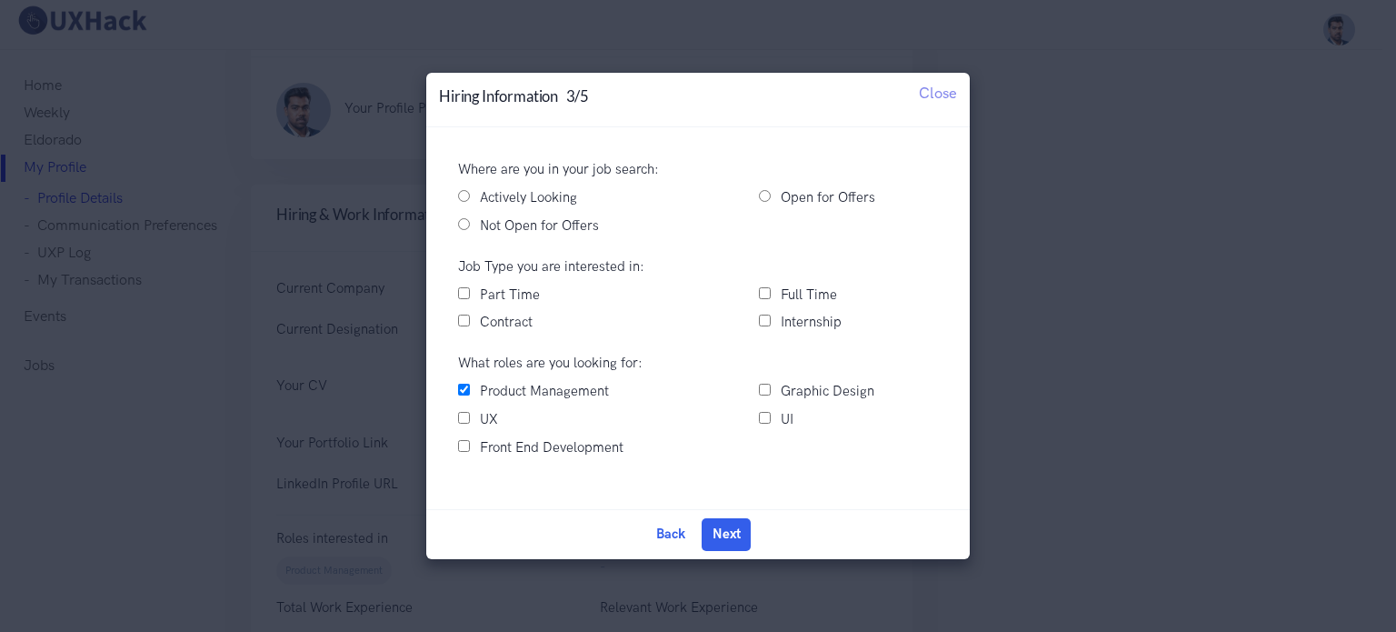
click at [763, 293] on input "Full Time" at bounding box center [765, 293] width 12 height 12
checkbox input "true"
click at [765, 324] on input "Internship" at bounding box center [765, 320] width 12 height 12
checkbox input "true"
click at [466, 195] on input "Actively Looking" at bounding box center [464, 196] width 12 height 12
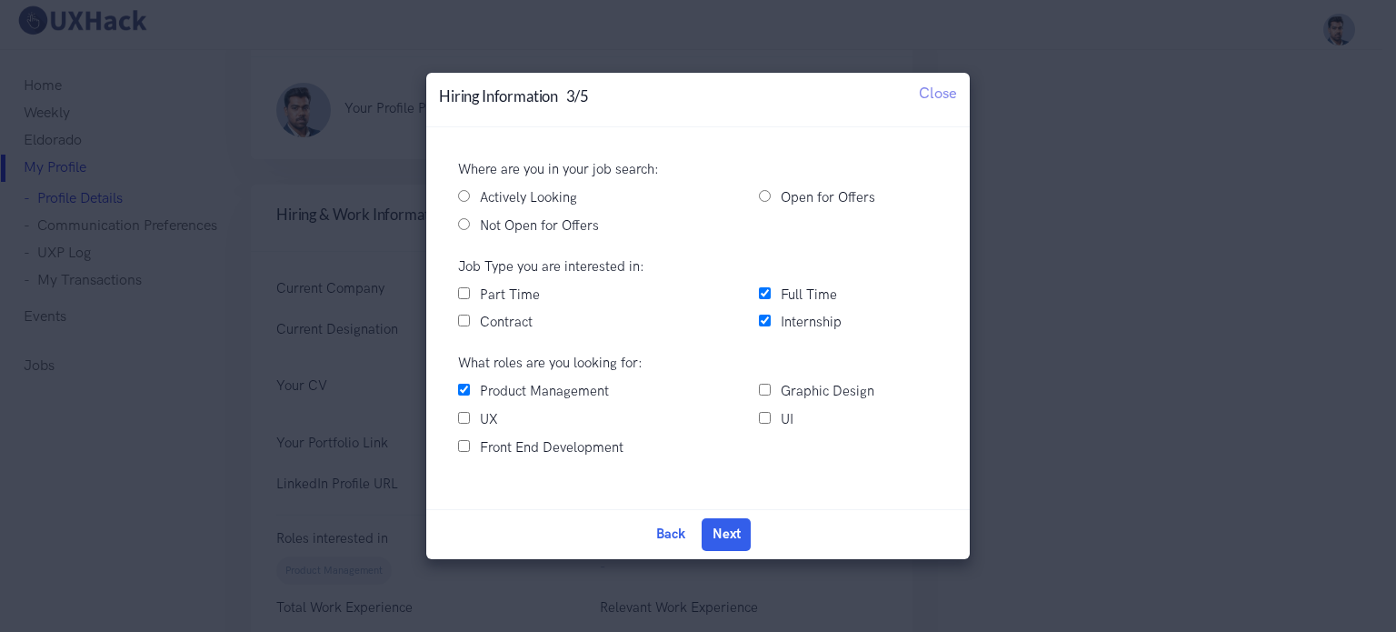
radio input "true"
click at [737, 532] on button "Next" at bounding box center [725, 534] width 49 height 33
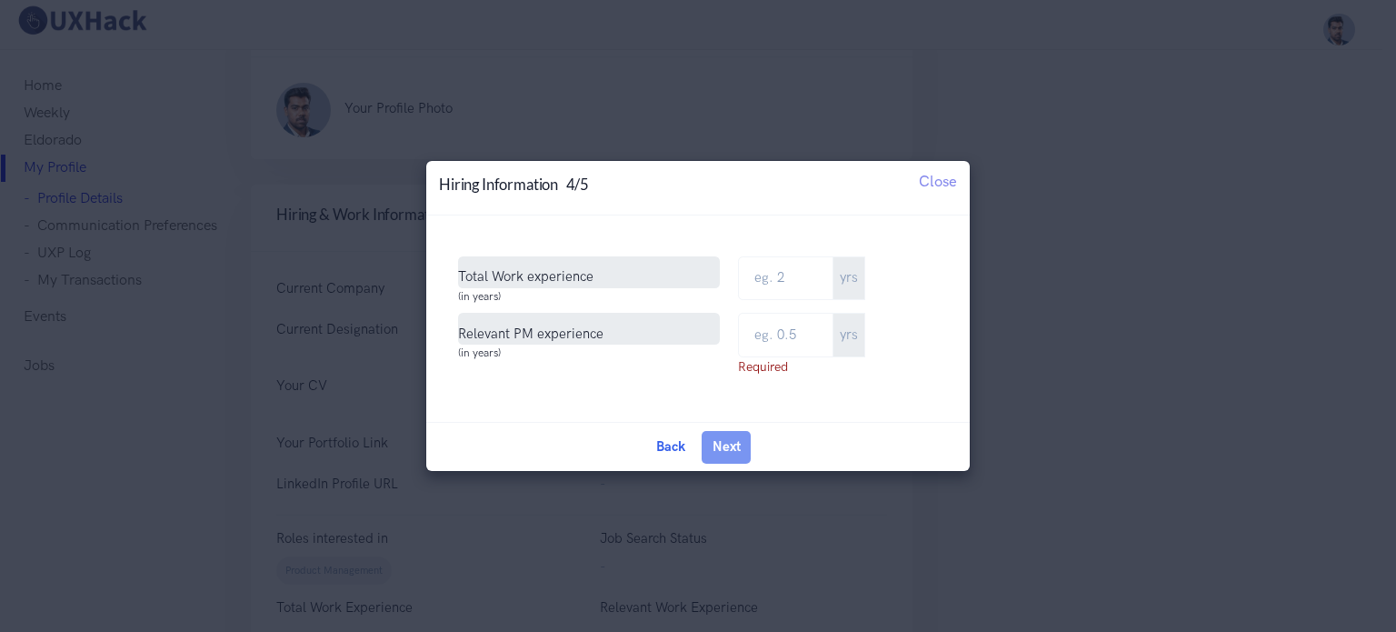
click at [588, 278] on span "Total Work experience" at bounding box center [589, 272] width 262 height 32
click at [602, 275] on span "Total Work experience" at bounding box center [589, 272] width 262 height 32
click at [796, 284] on input "Total Work Experience" at bounding box center [785, 278] width 95 height 45
type input "8"
click at [765, 342] on input "text" at bounding box center [785, 335] width 95 height 45
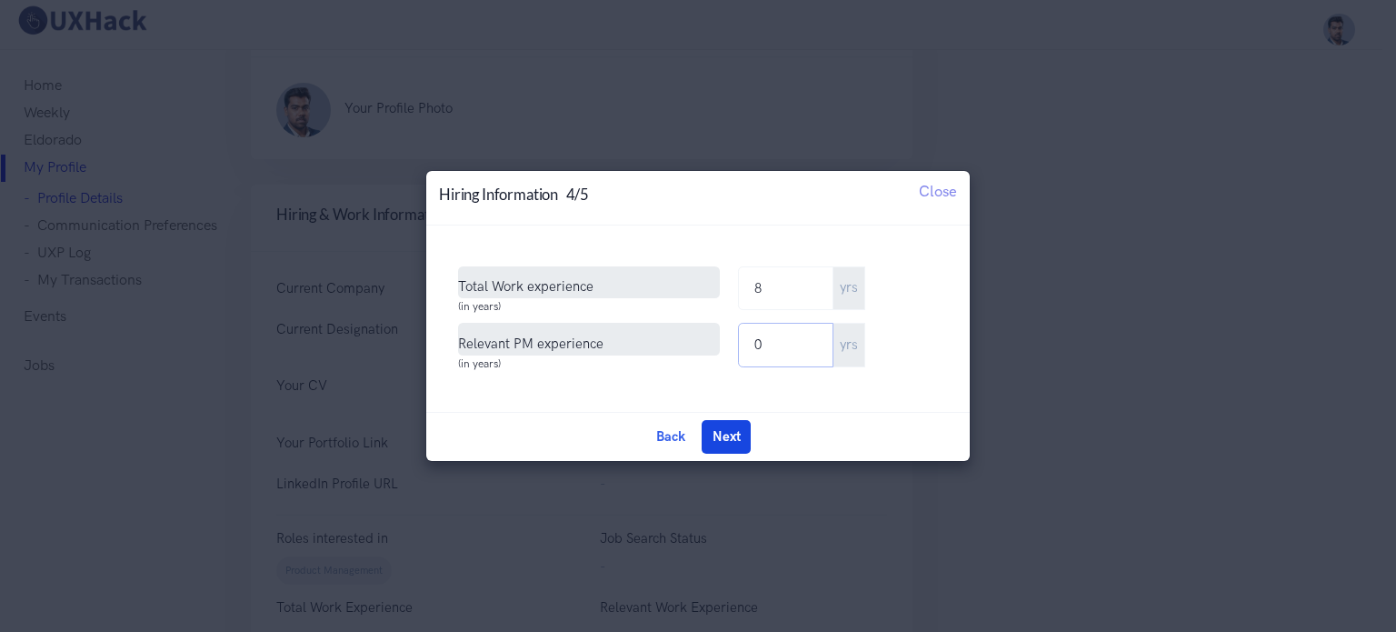
type input "0"
click at [717, 440] on button "Next" at bounding box center [725, 436] width 49 height 33
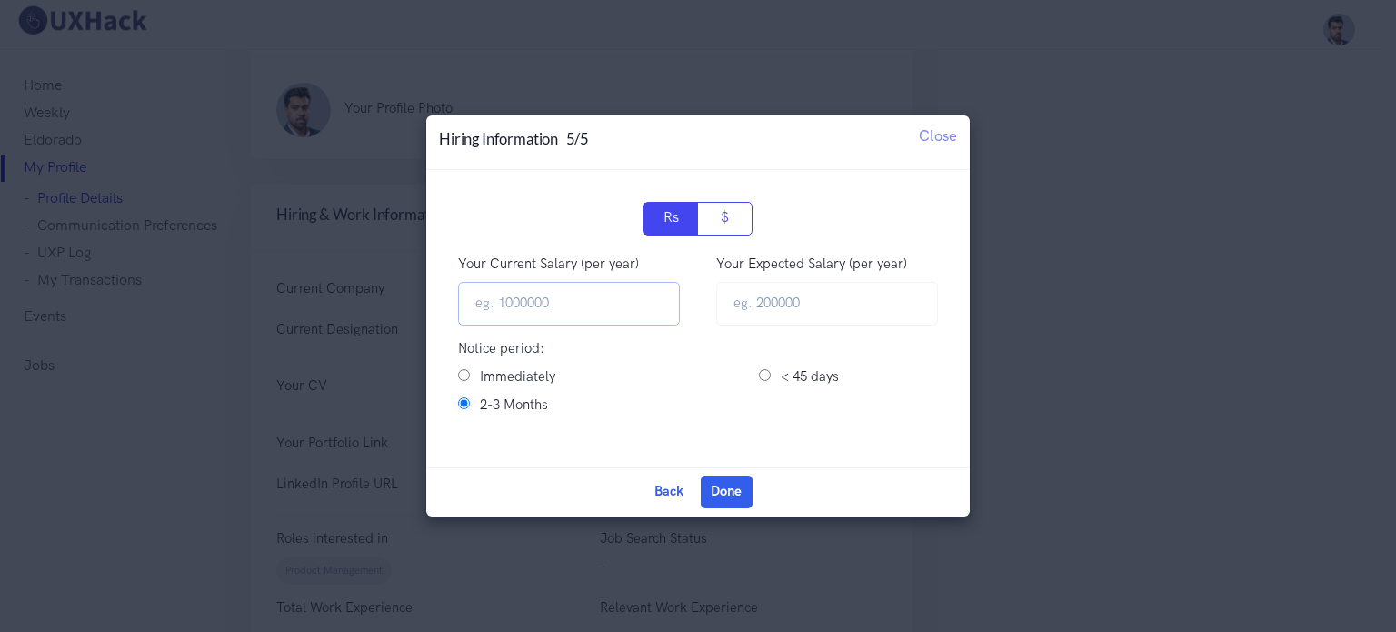
click at [581, 308] on input "Your Current Salary (per year)" at bounding box center [569, 304] width 222 height 45
type input "850000"
type input "1"
type input "850000"
click at [491, 377] on label "Immediately" at bounding box center [517, 377] width 75 height 22
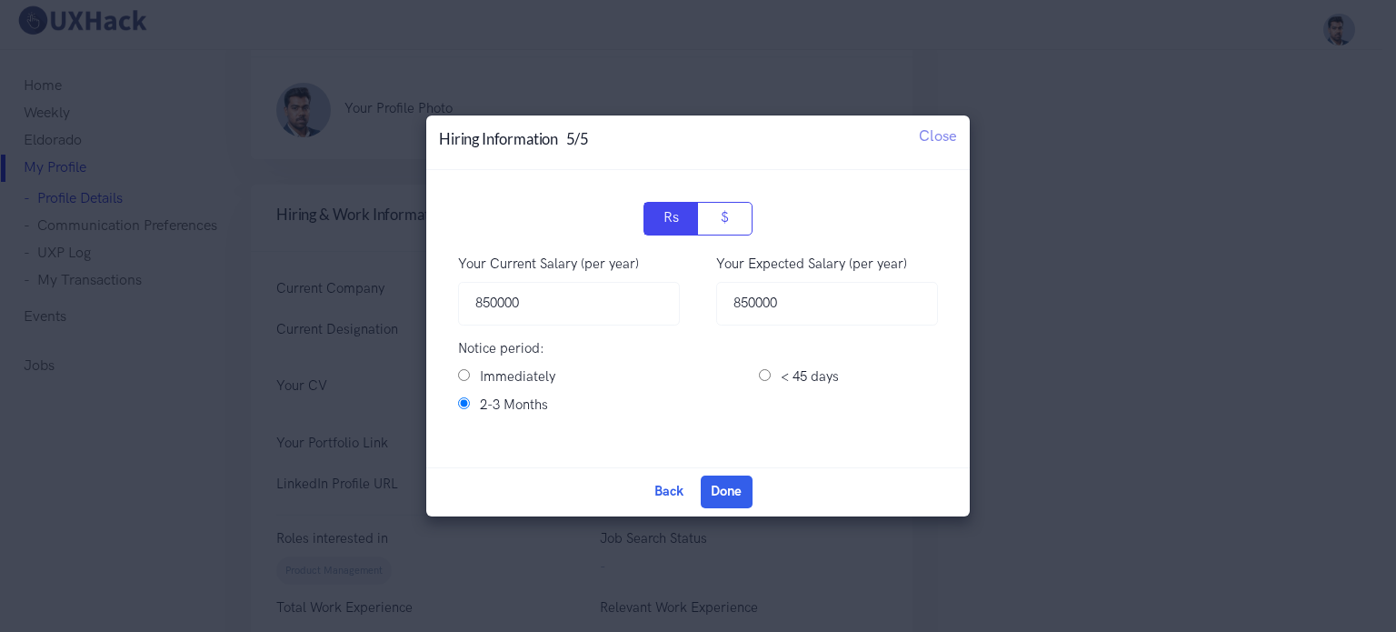
click at [470, 377] on input "Immediately" at bounding box center [464, 375] width 12 height 12
radio input "true"
click at [727, 490] on button "Done" at bounding box center [727, 491] width 52 height 33
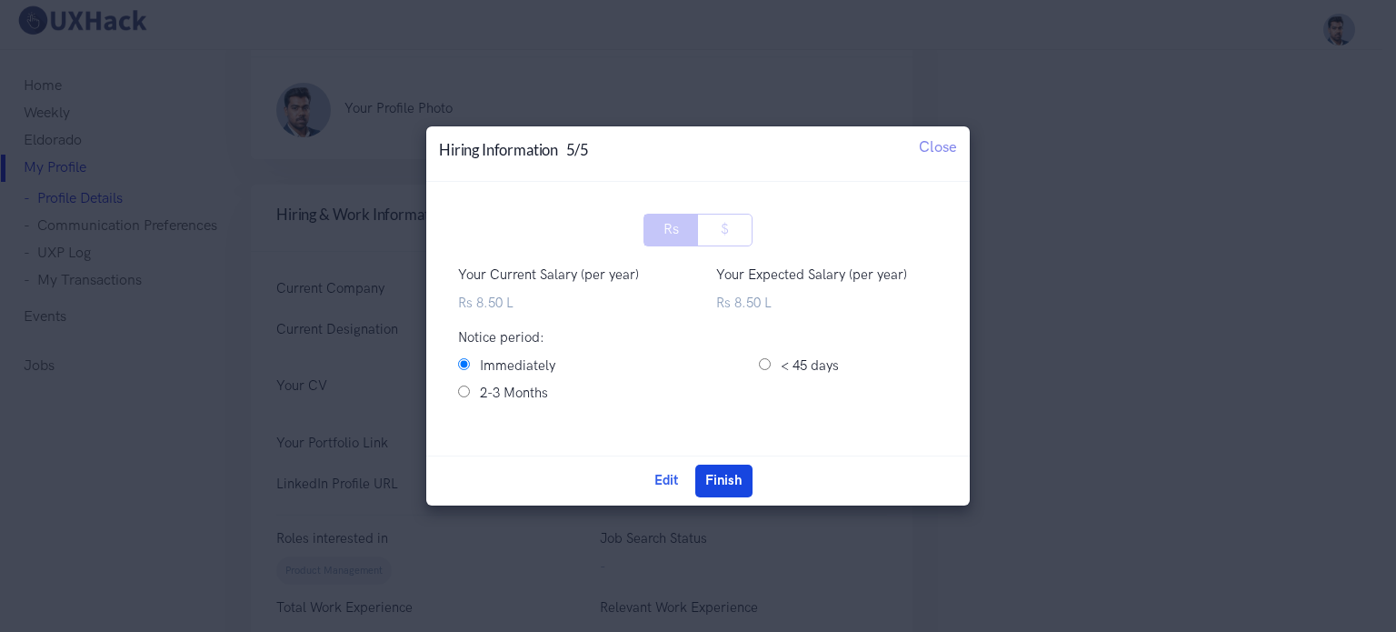
click at [725, 480] on button "Finish" at bounding box center [723, 480] width 57 height 33
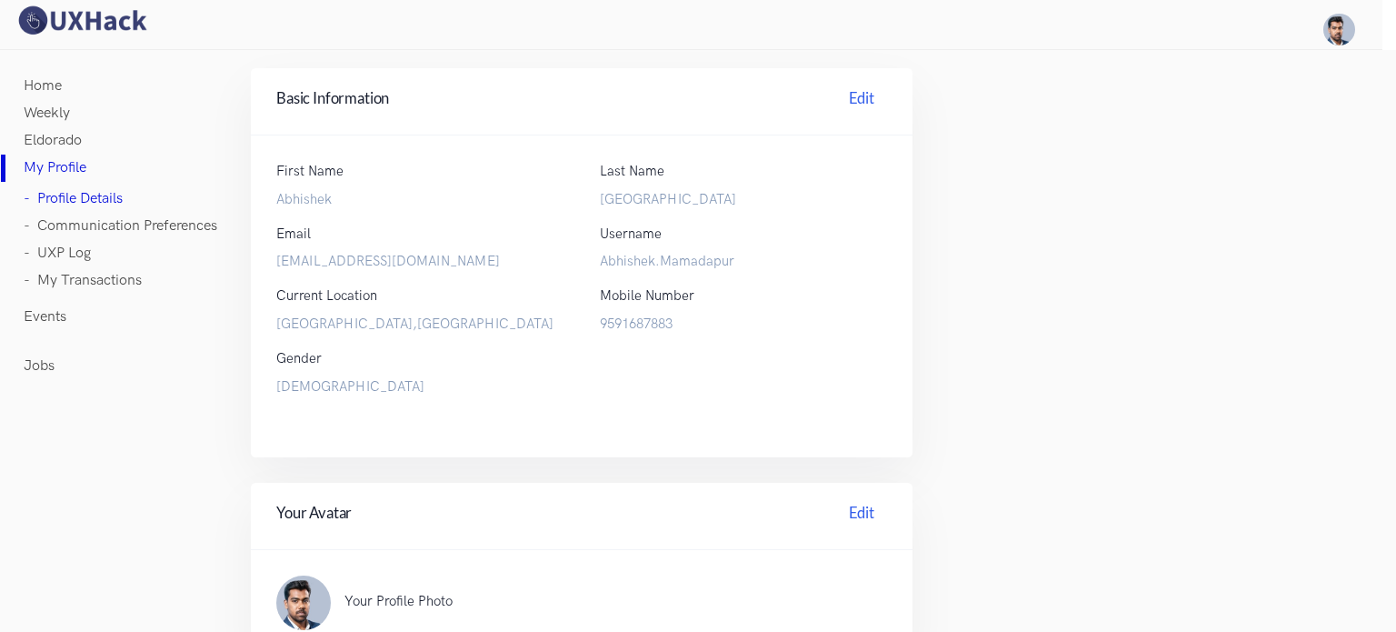
click at [77, 223] on link "- Communication Preferences" at bounding box center [121, 226] width 194 height 27
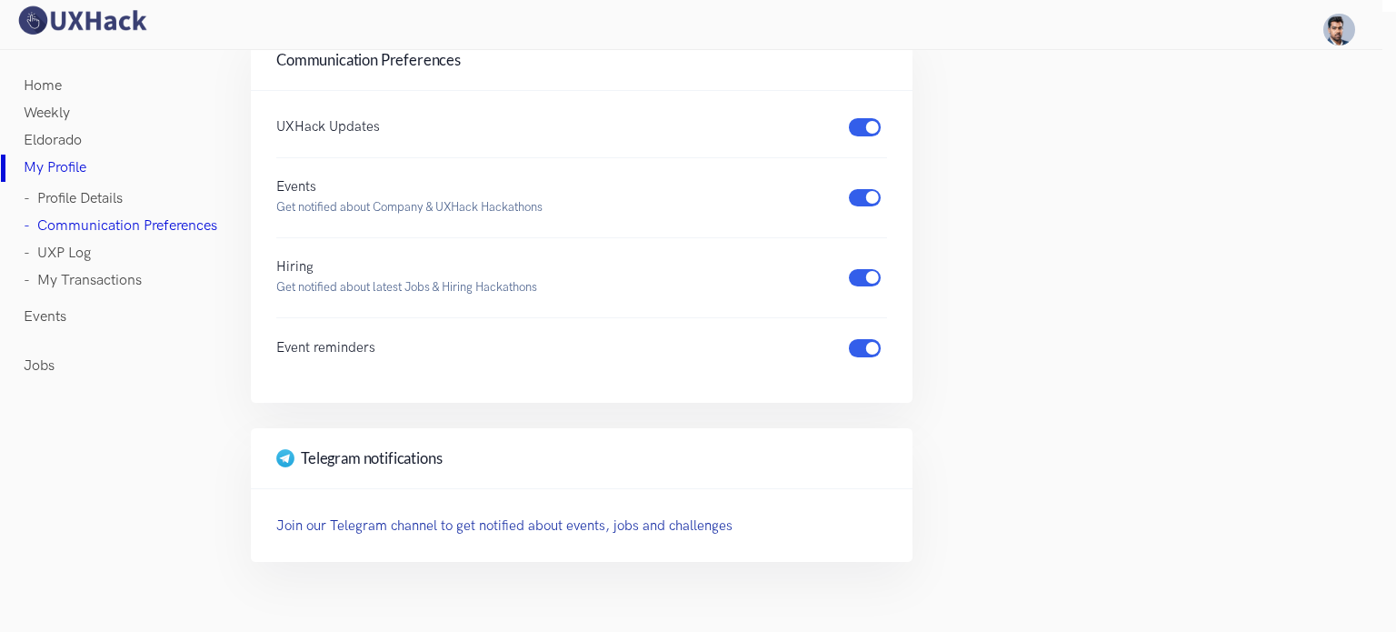
scroll to position [50, 0]
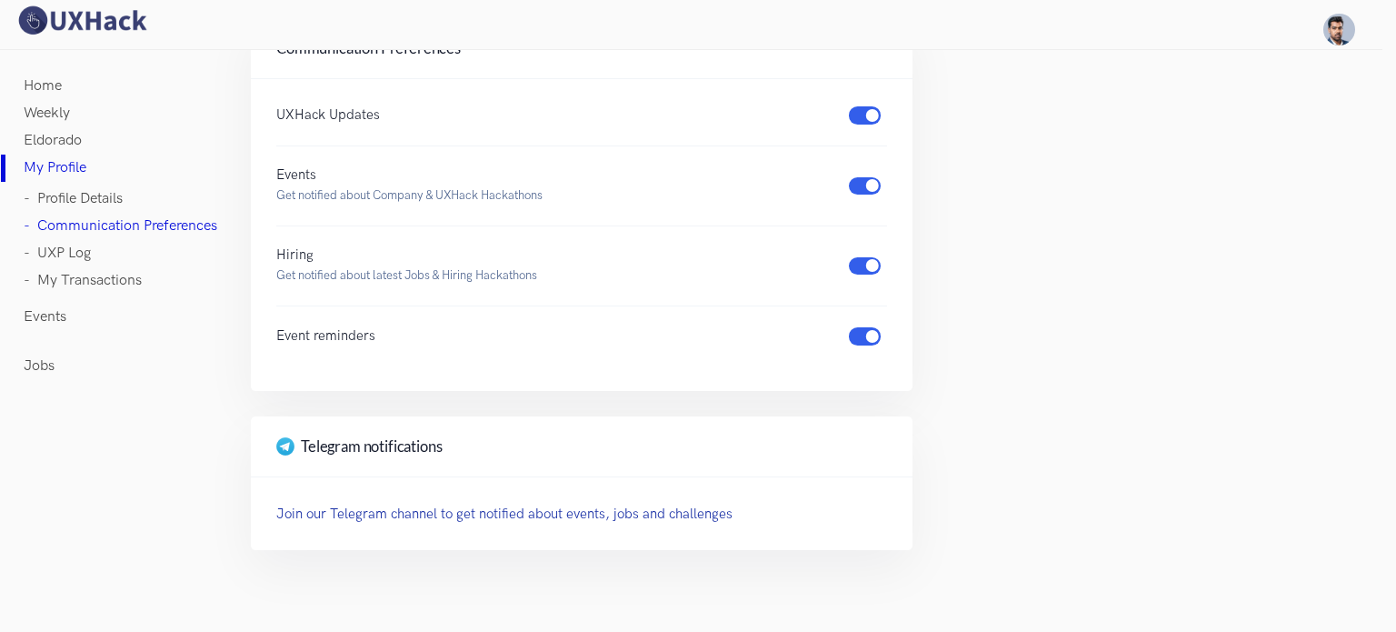
click at [62, 257] on link "- UXP Log" at bounding box center [57, 253] width 67 height 27
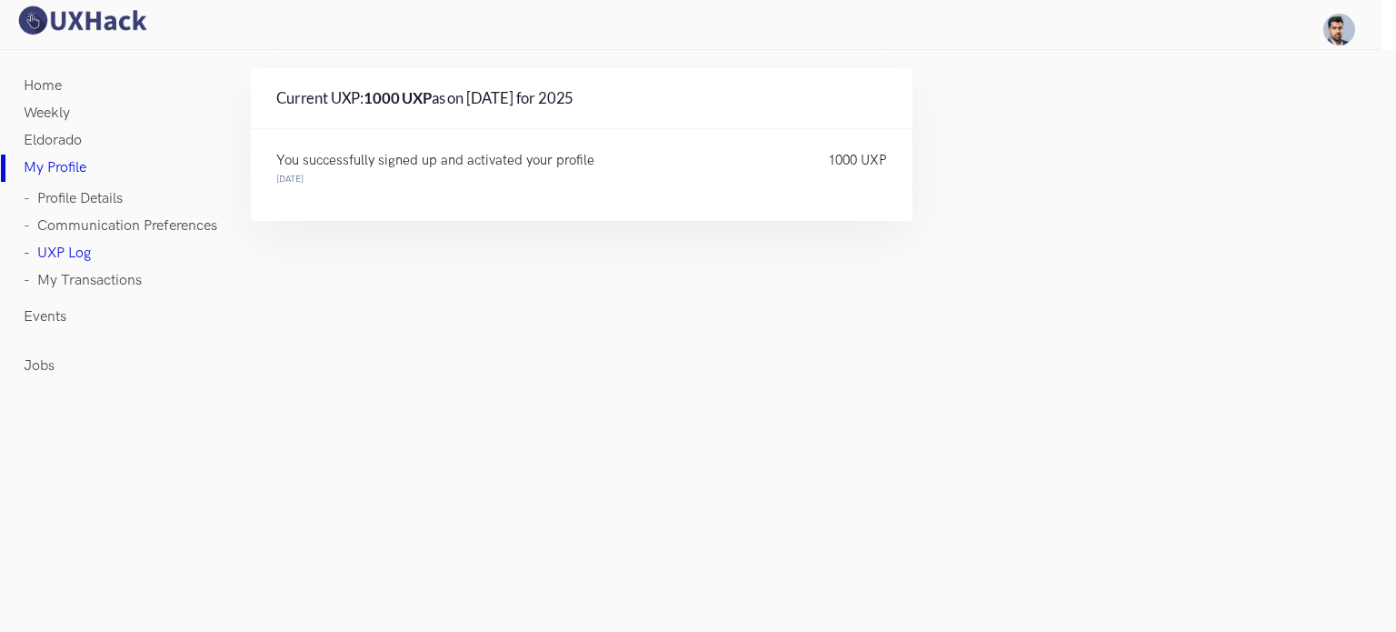
click at [79, 279] on link "- My Transactions" at bounding box center [83, 280] width 118 height 27
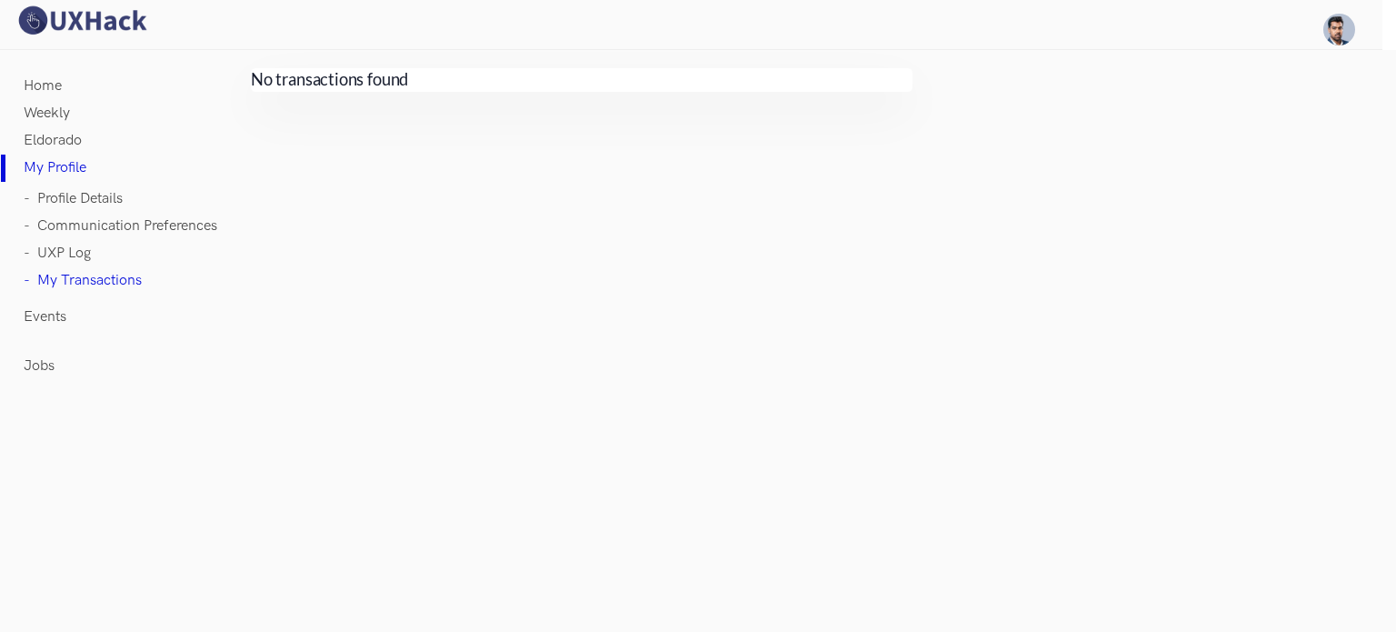
click at [51, 88] on link "Home" at bounding box center [43, 86] width 38 height 27
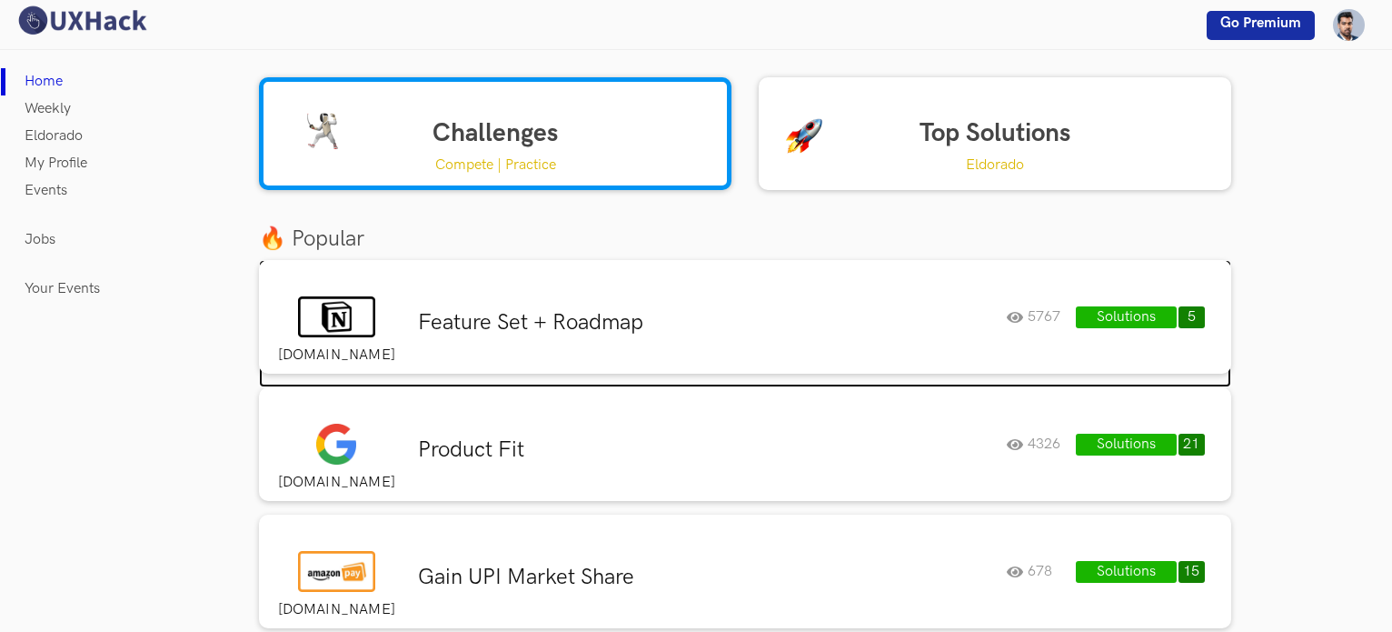
click at [557, 319] on h3 "Feature Set + Roadmap" at bounding box center [705, 322] width 574 height 27
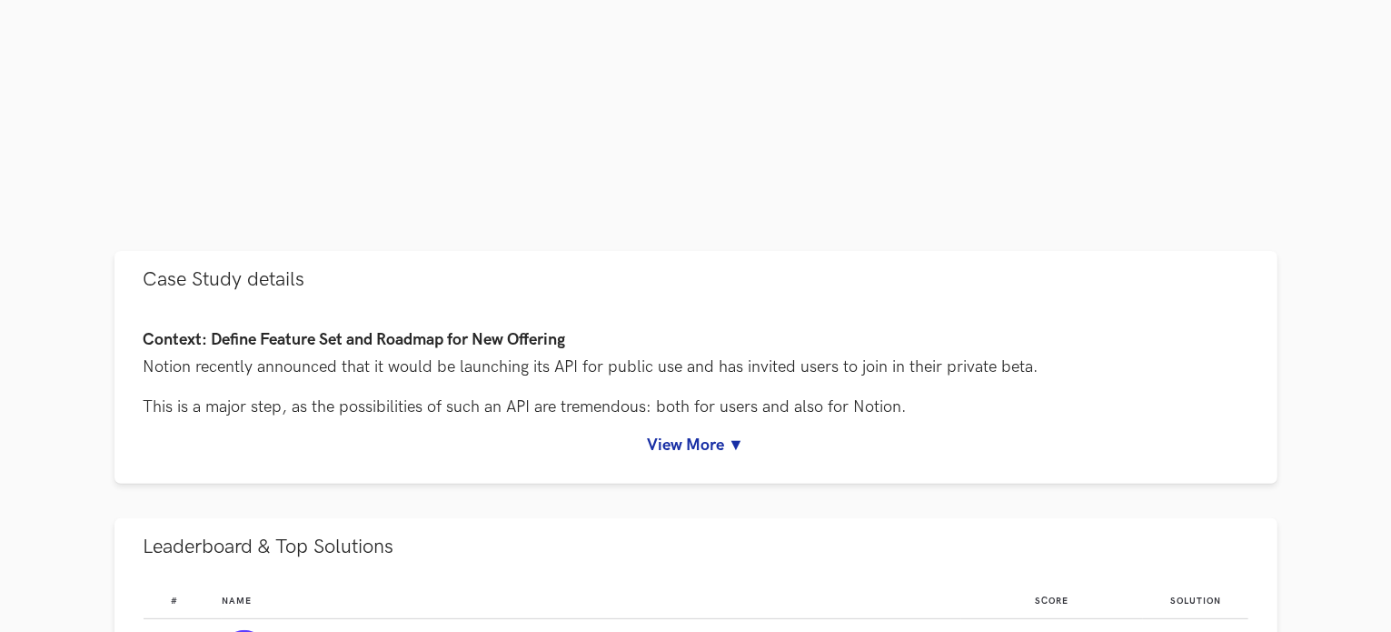
scroll to position [606, 0]
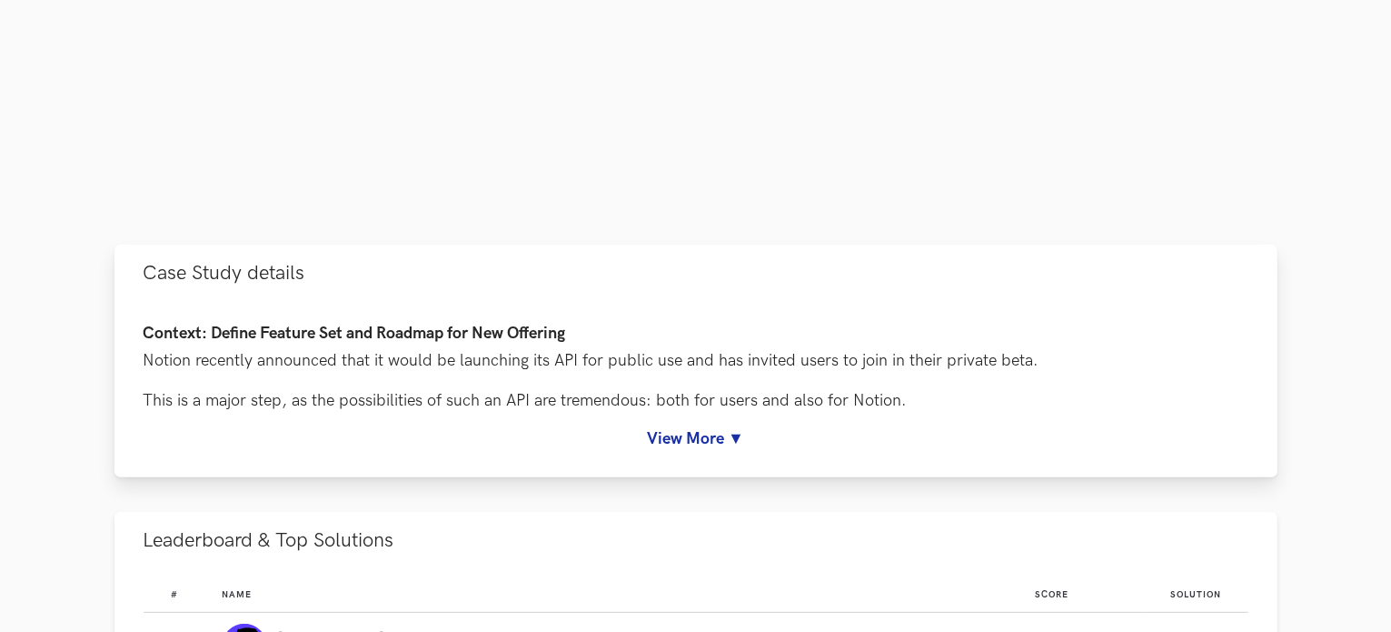
click at [692, 444] on link "View More ▼" at bounding box center [696, 438] width 1105 height 19
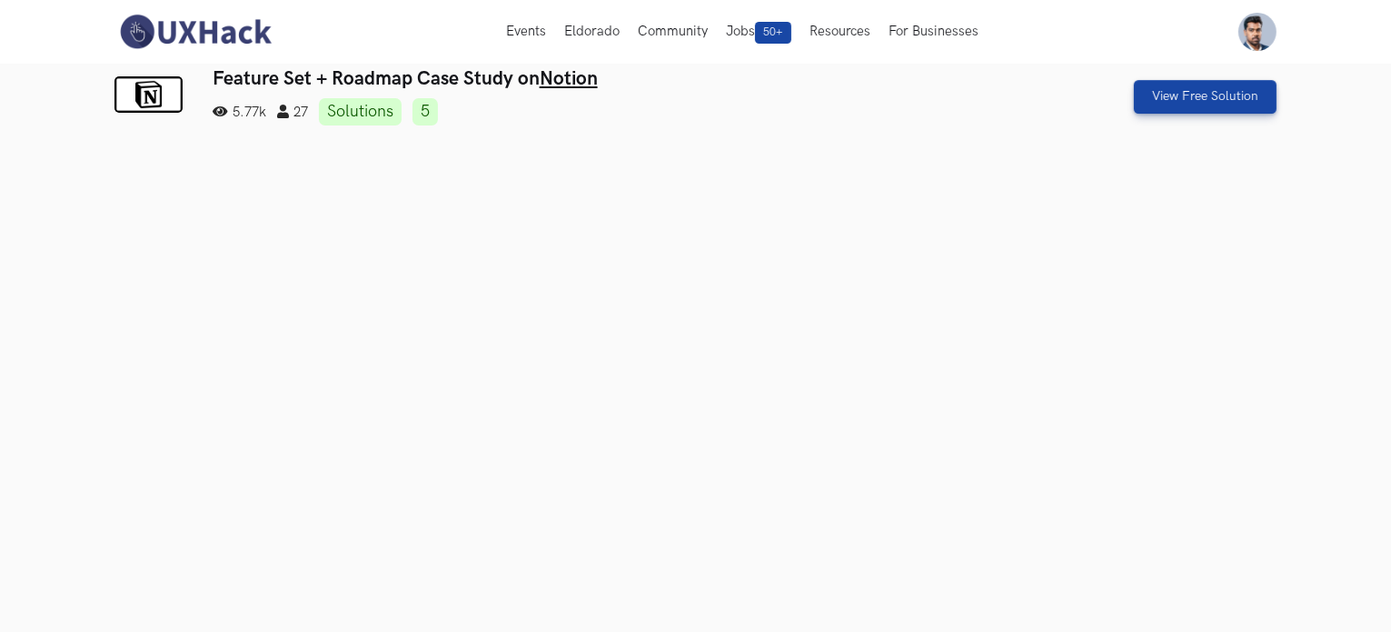
scroll to position [0, 0]
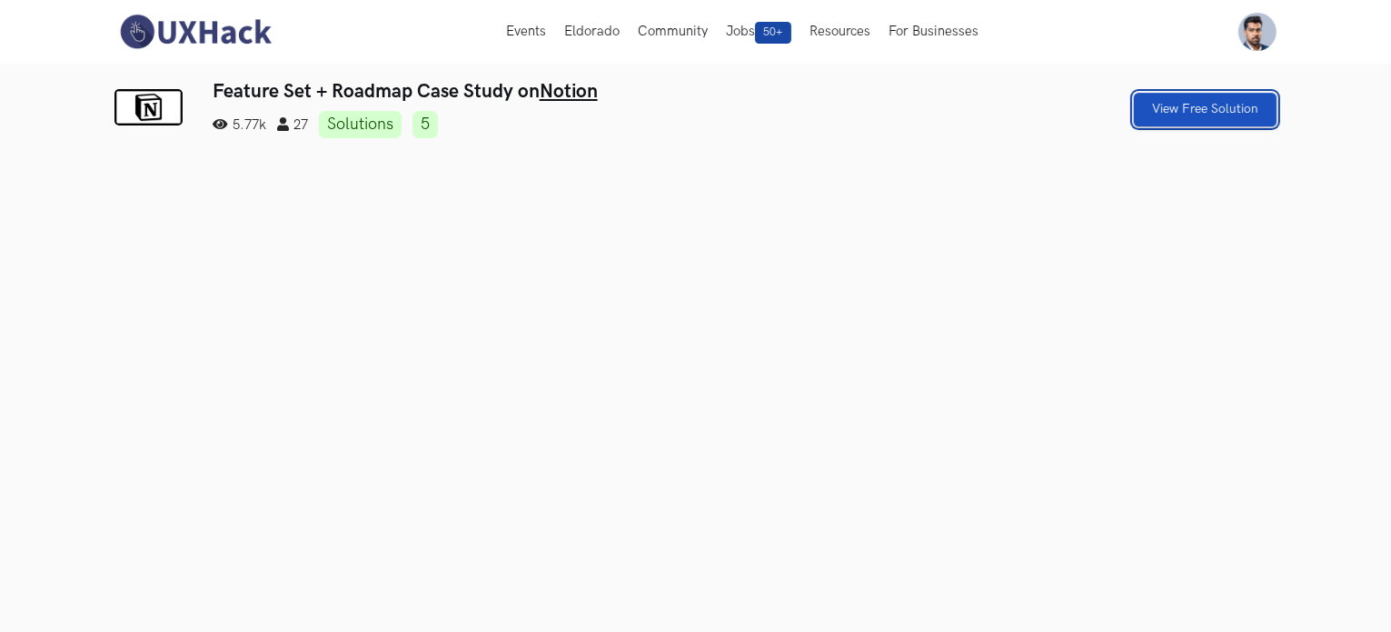
click at [1227, 115] on link "View Free Solution" at bounding box center [1205, 110] width 143 height 34
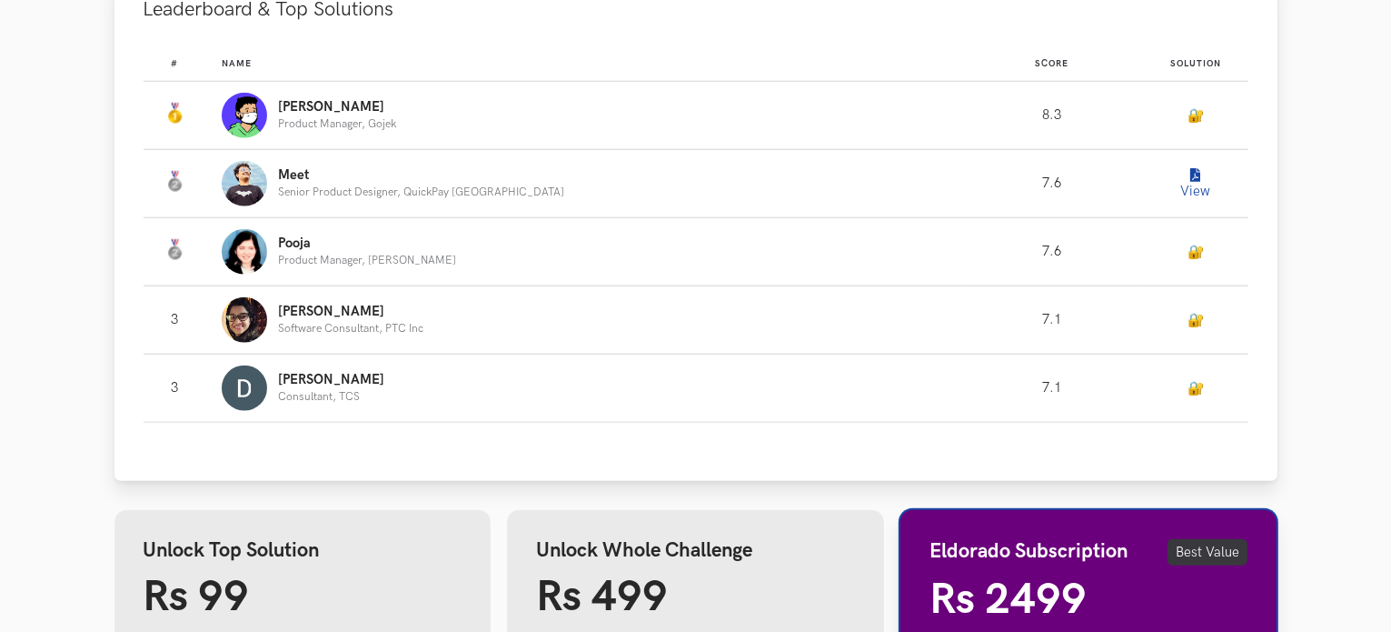
scroll to position [1835, 0]
click at [1190, 179] on icon "Leaderboard" at bounding box center [1195, 177] width 10 height 14
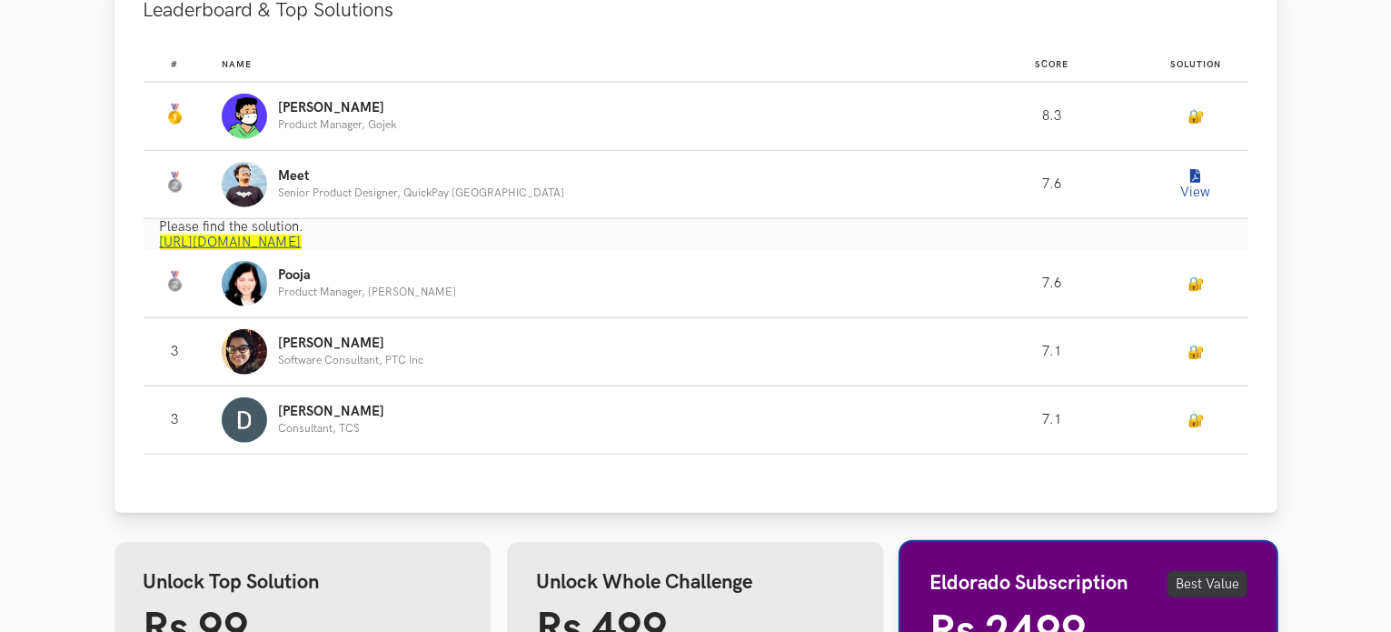
click at [302, 243] on link "[URL][DOMAIN_NAME]" at bounding box center [231, 241] width 142 height 15
